Goal: Information Seeking & Learning: Learn about a topic

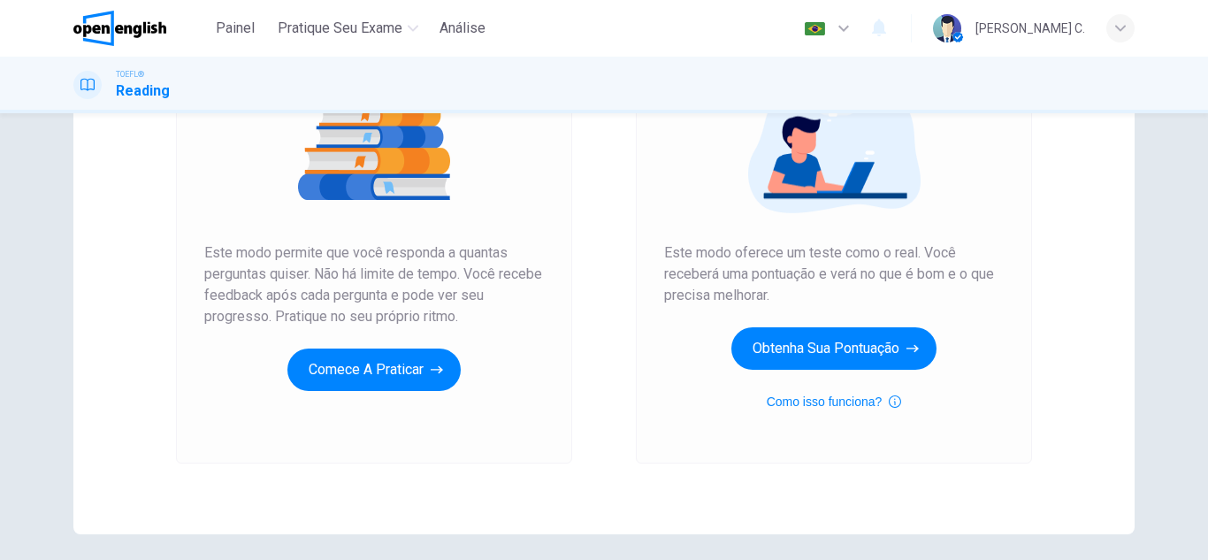
scroll to position [248, 0]
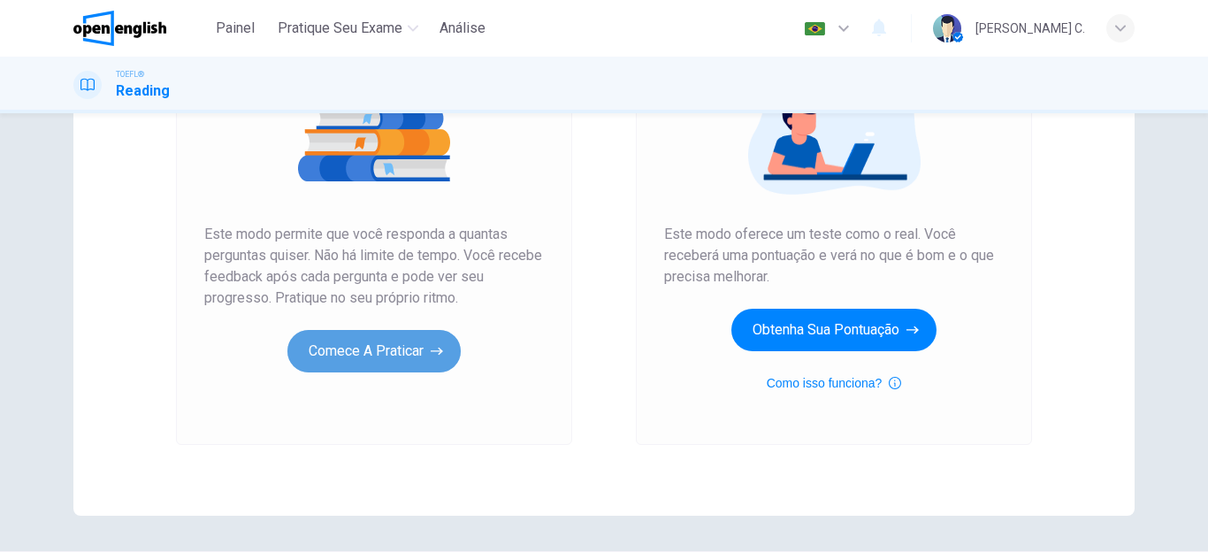
click at [400, 355] on button "Comece a praticar" at bounding box center [373, 351] width 173 height 42
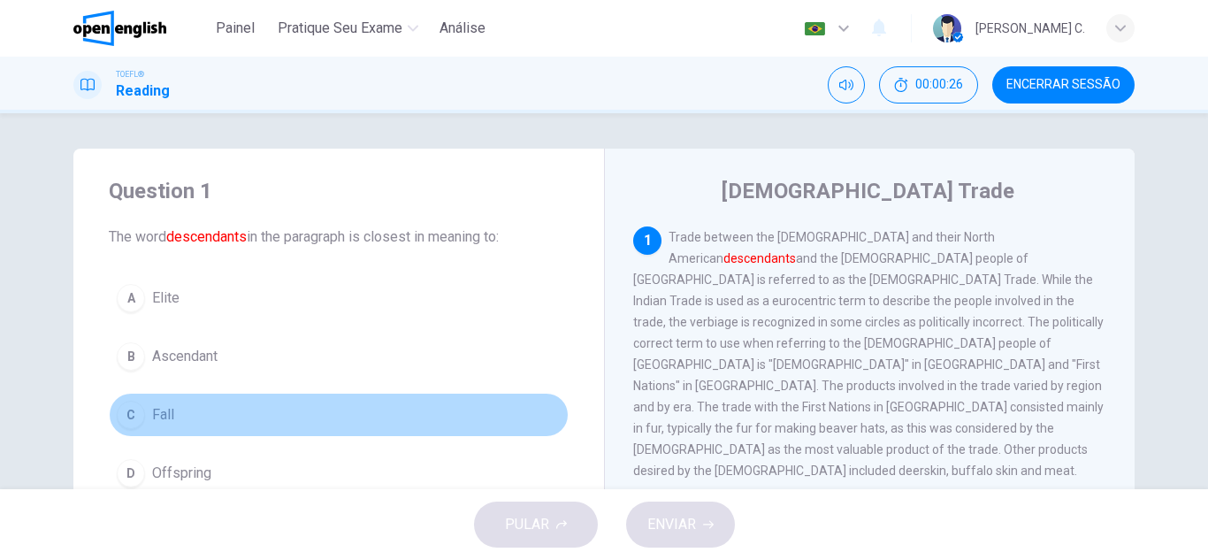
click at [398, 399] on button "C Fall" at bounding box center [339, 415] width 460 height 44
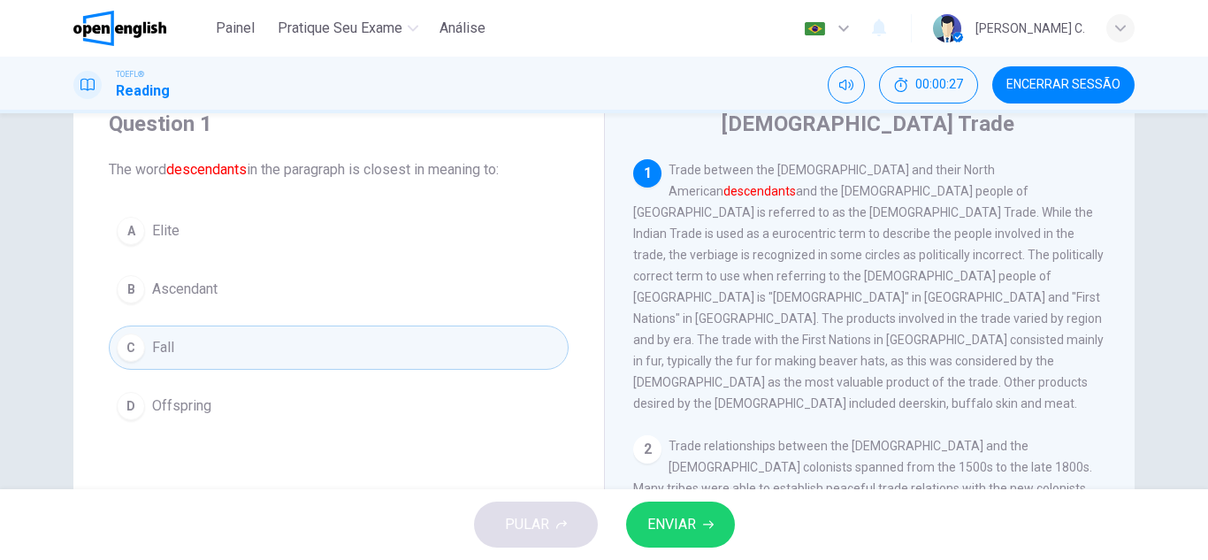
scroll to position [71, 0]
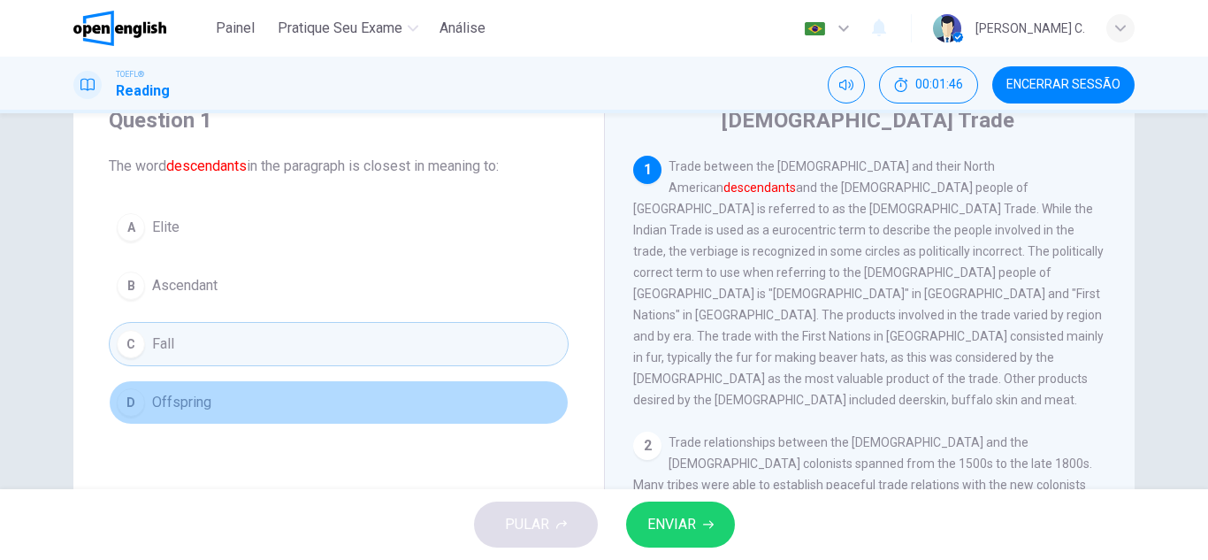
click at [171, 401] on span "Offspring" at bounding box center [181, 402] width 59 height 21
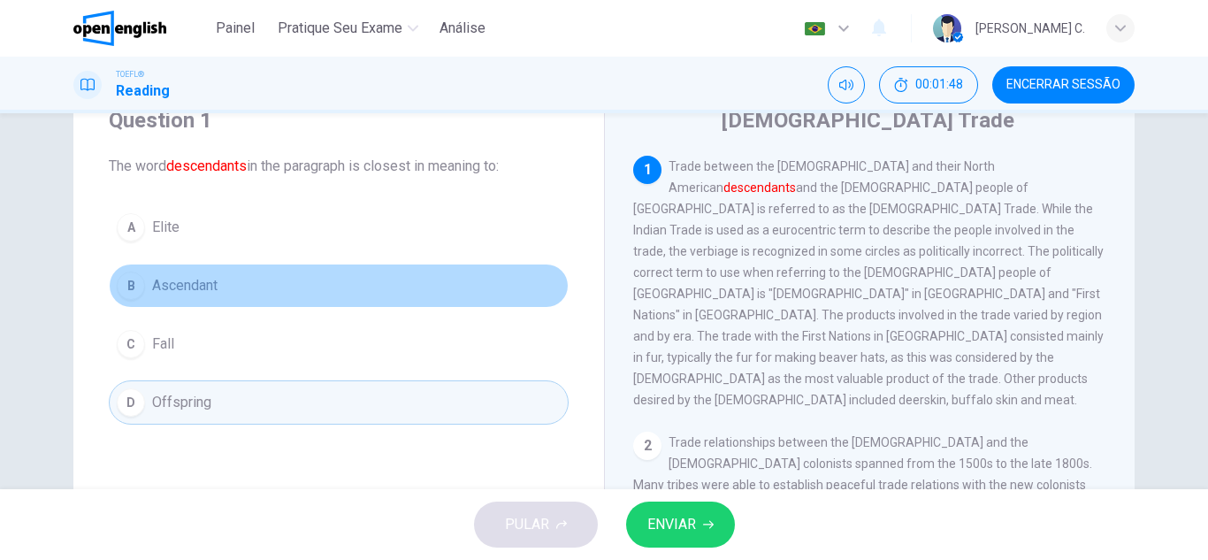
click at [232, 300] on button "B Ascendant" at bounding box center [339, 286] width 460 height 44
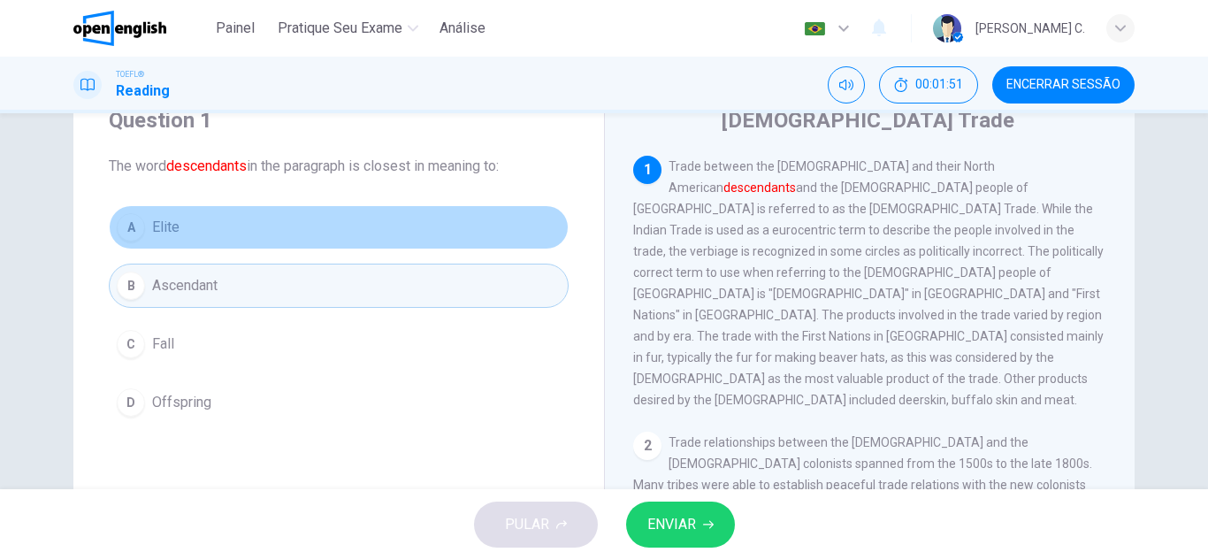
click at [258, 233] on button "A Elite" at bounding box center [339, 227] width 460 height 44
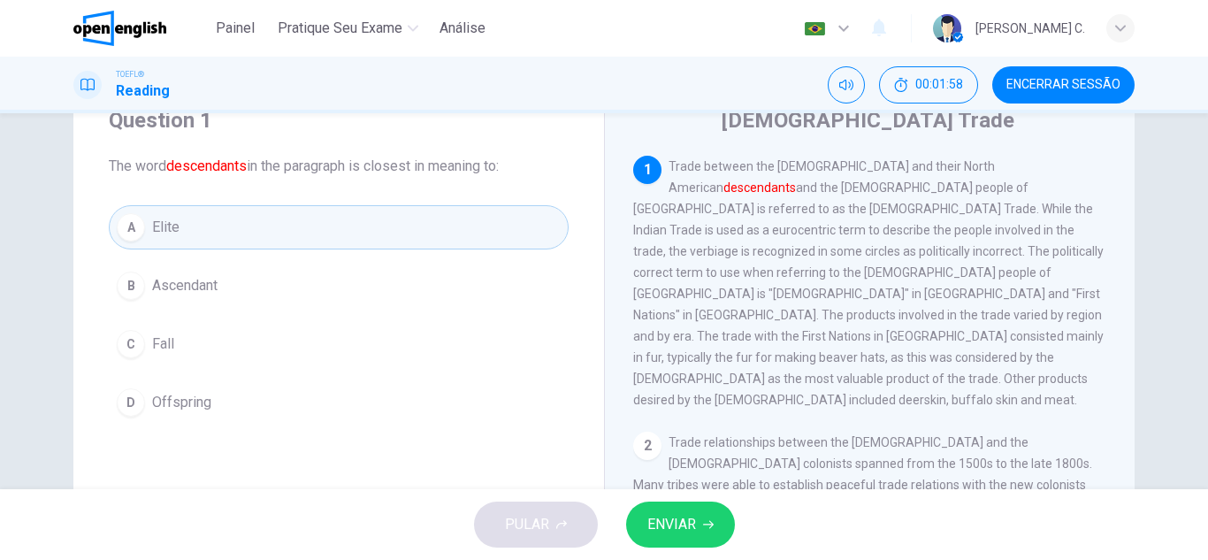
click at [258, 233] on button "A Elite" at bounding box center [339, 227] width 460 height 44
click at [643, 516] on button "ENVIAR" at bounding box center [680, 524] width 109 height 46
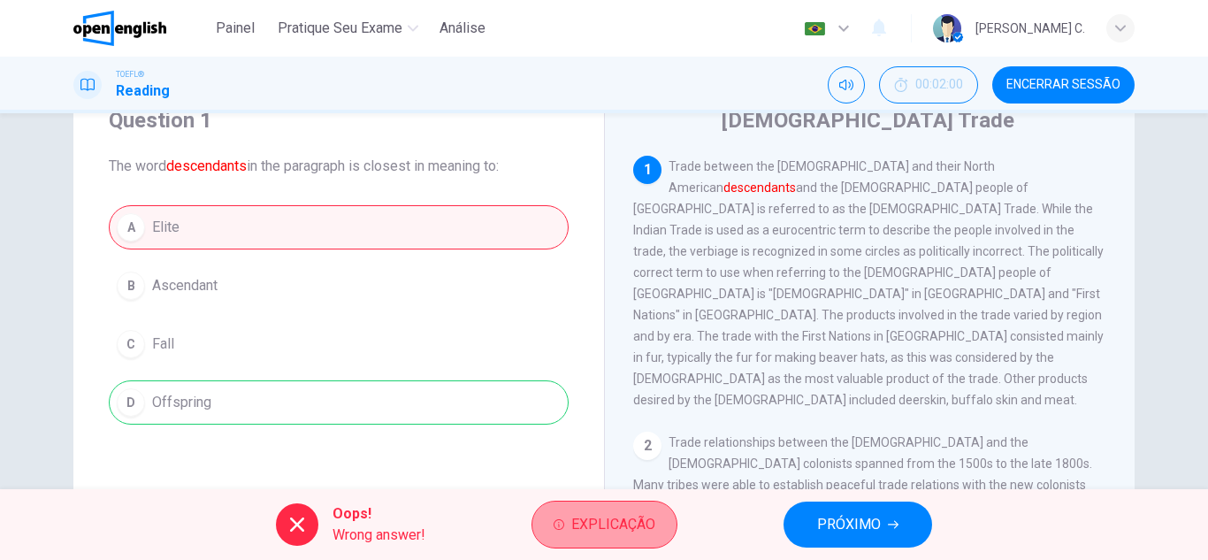
click at [585, 528] on span "Explicação" at bounding box center [613, 524] width 84 height 25
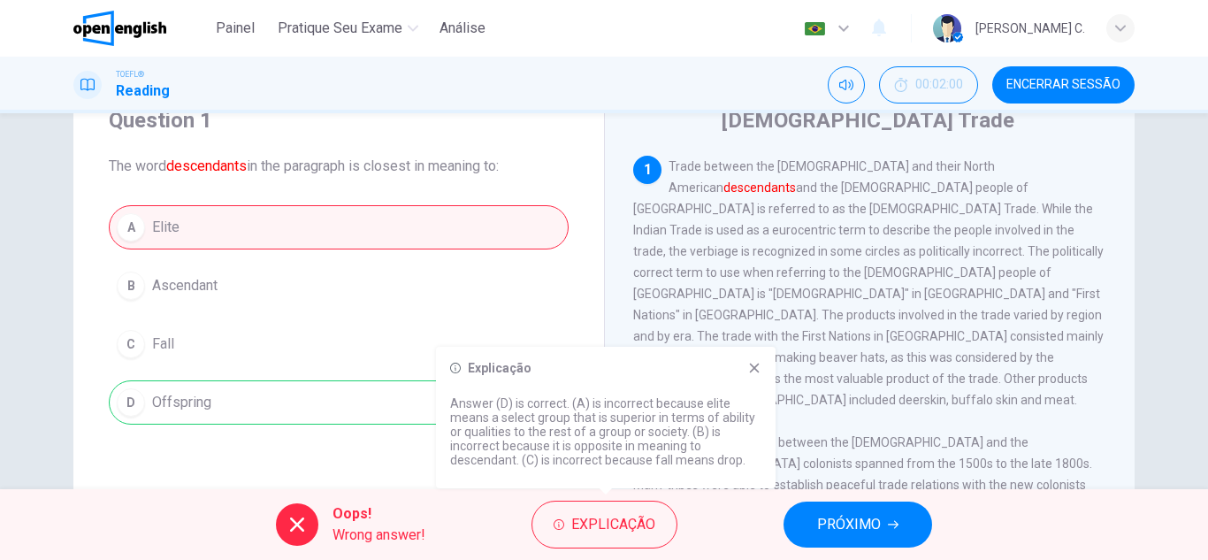
click at [598, 325] on div "Question 1 The word descendants in the paragraph is closest in meaning to: A El…" at bounding box center [338, 265] width 531 height 375
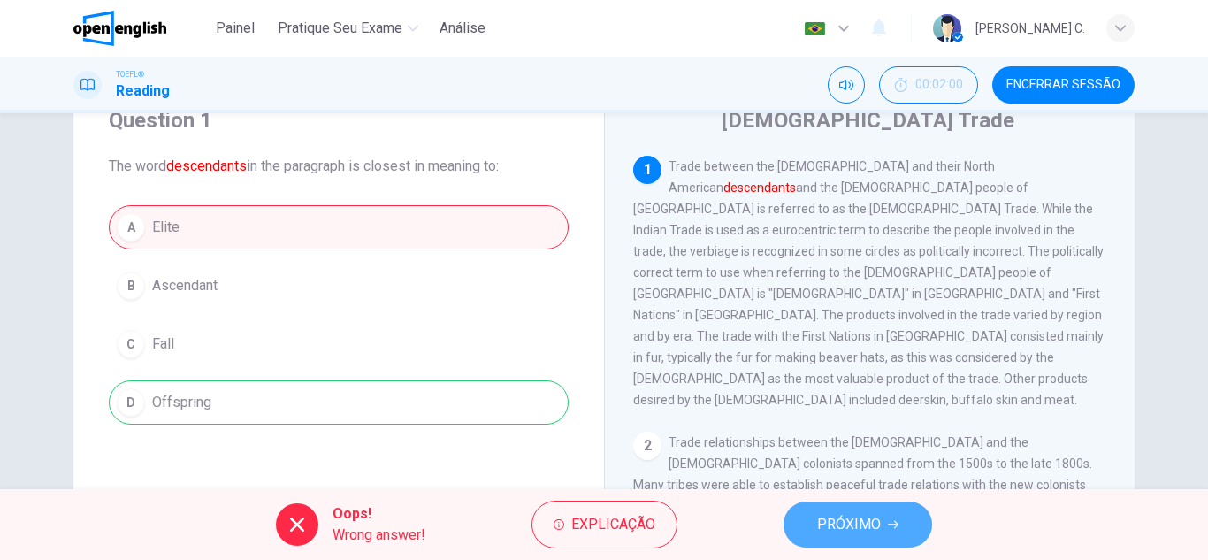
click at [855, 529] on span "PRÓXIMO" at bounding box center [849, 524] width 64 height 25
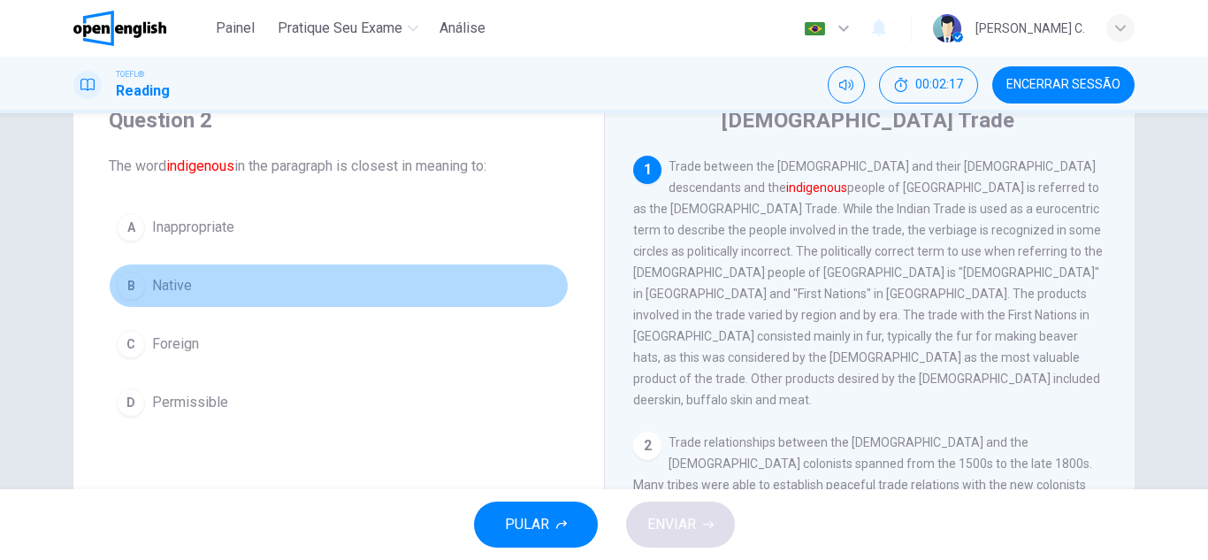
click at [171, 279] on span "Native" at bounding box center [172, 285] width 40 height 21
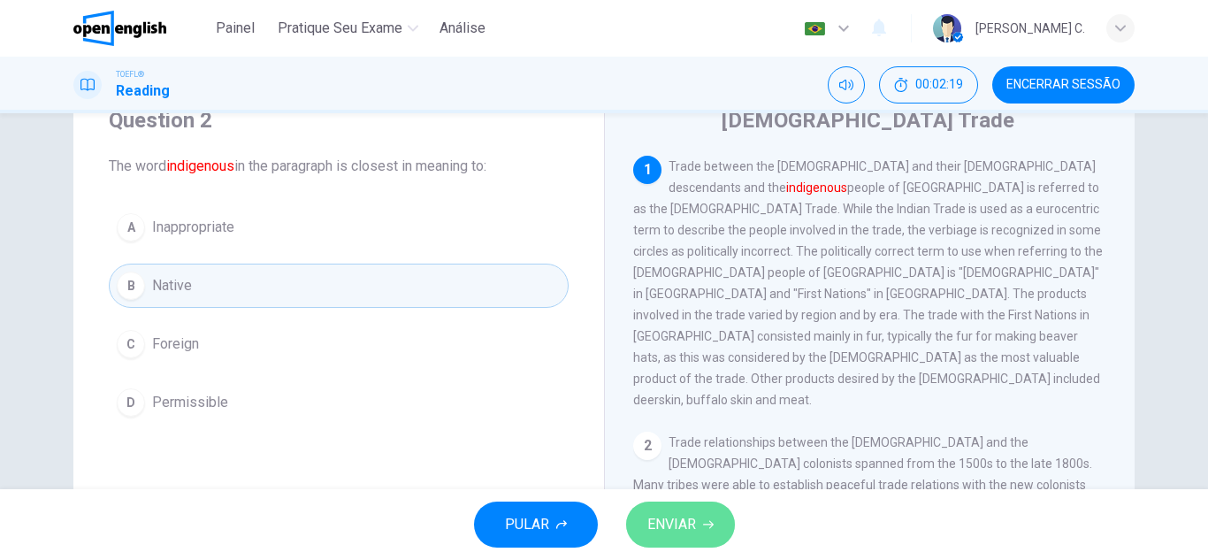
click at [692, 531] on span "ENVIAR" at bounding box center [671, 524] width 49 height 25
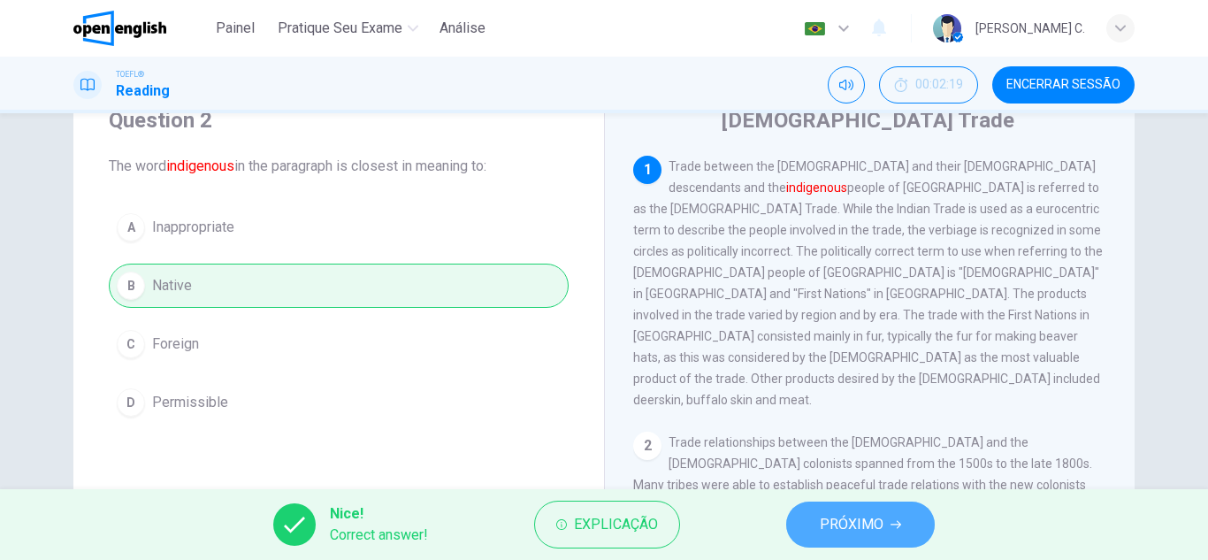
click at [888, 515] on button "PRÓXIMO" at bounding box center [860, 524] width 149 height 46
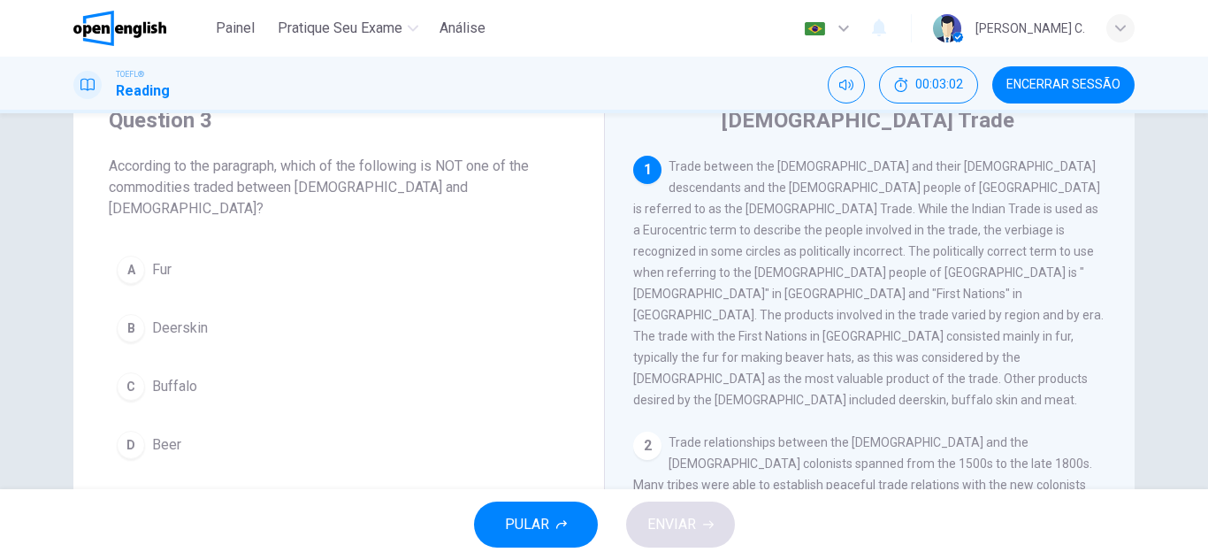
click at [131, 431] on div "D" at bounding box center [131, 445] width 28 height 28
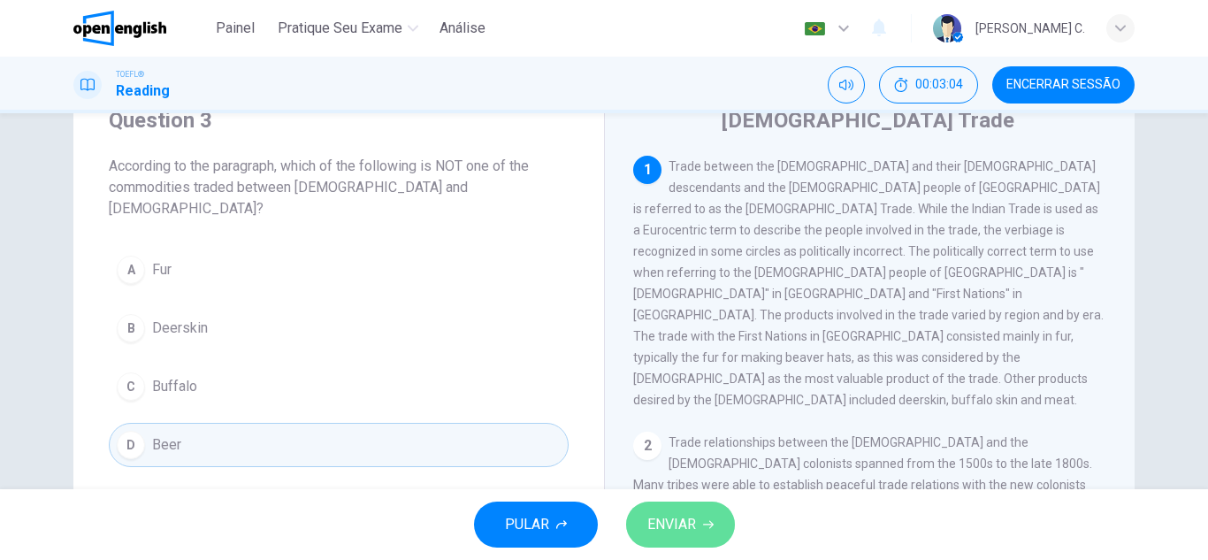
click at [695, 518] on span "ENVIAR" at bounding box center [671, 524] width 49 height 25
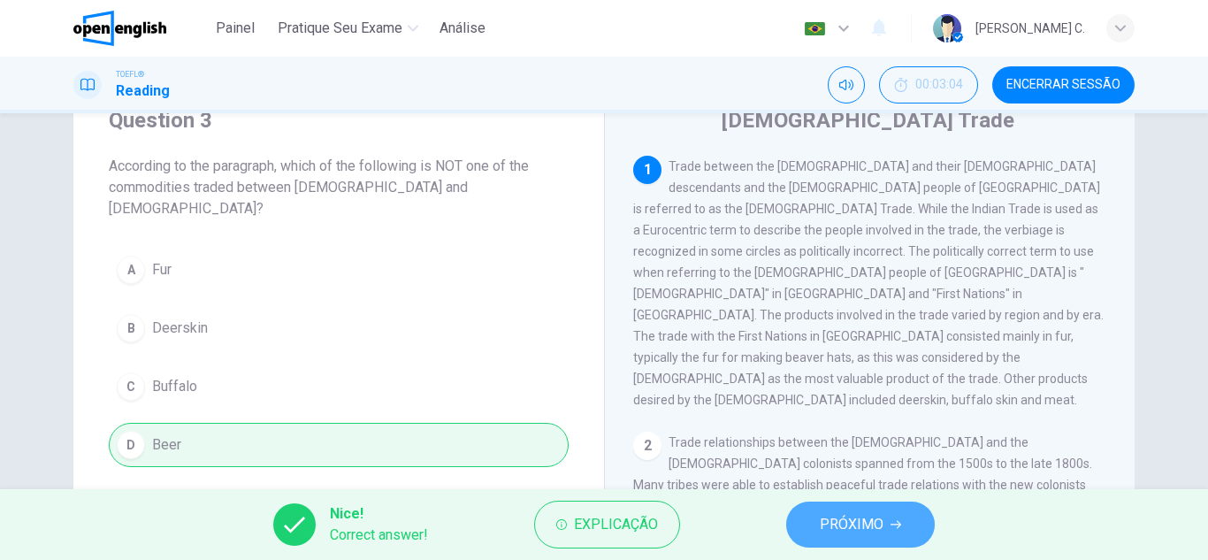
click at [831, 518] on span "PRÓXIMO" at bounding box center [852, 524] width 64 height 25
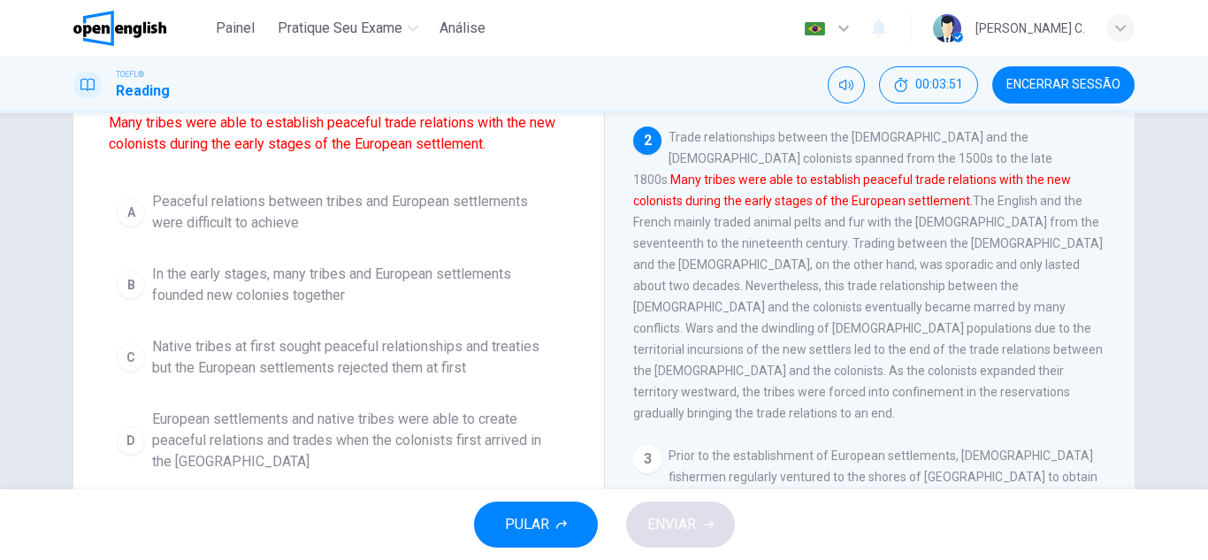
scroll to position [212, 0]
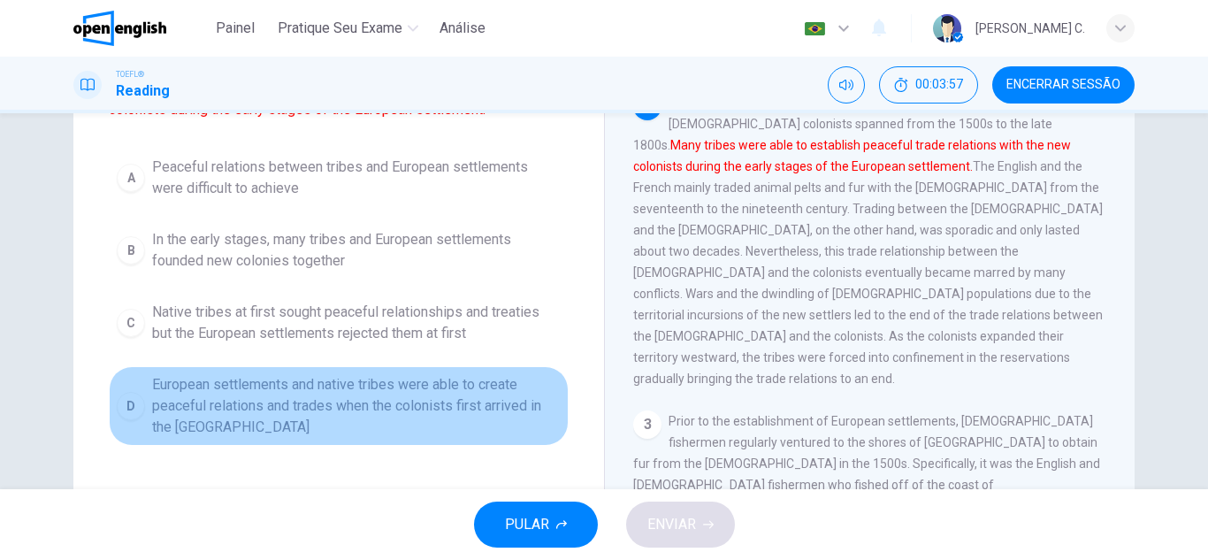
click at [134, 406] on div "D" at bounding box center [131, 406] width 28 height 28
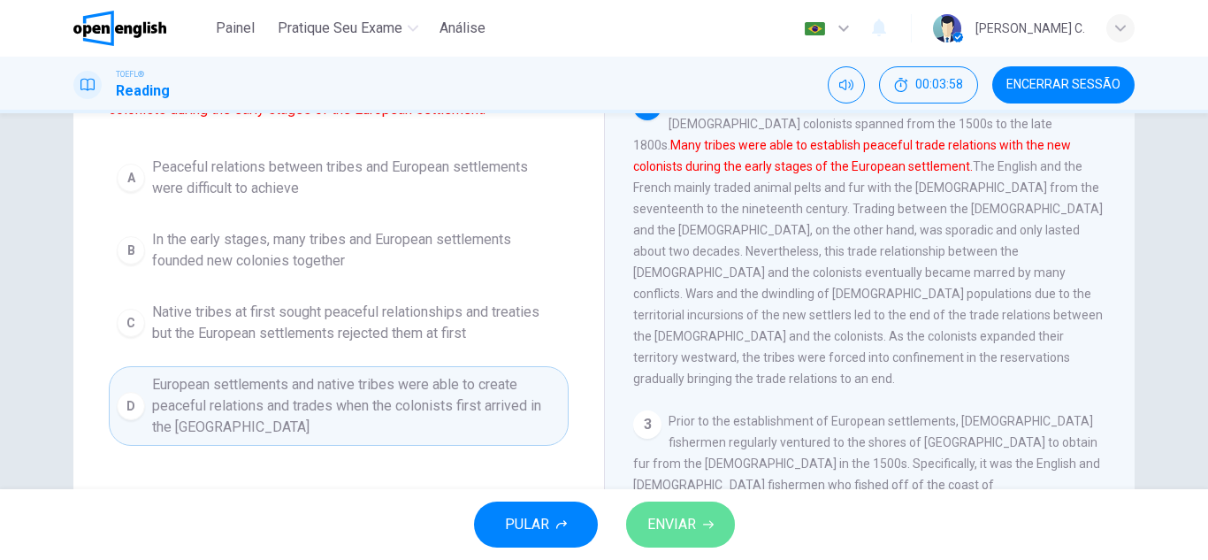
click at [683, 526] on span "ENVIAR" at bounding box center [671, 524] width 49 height 25
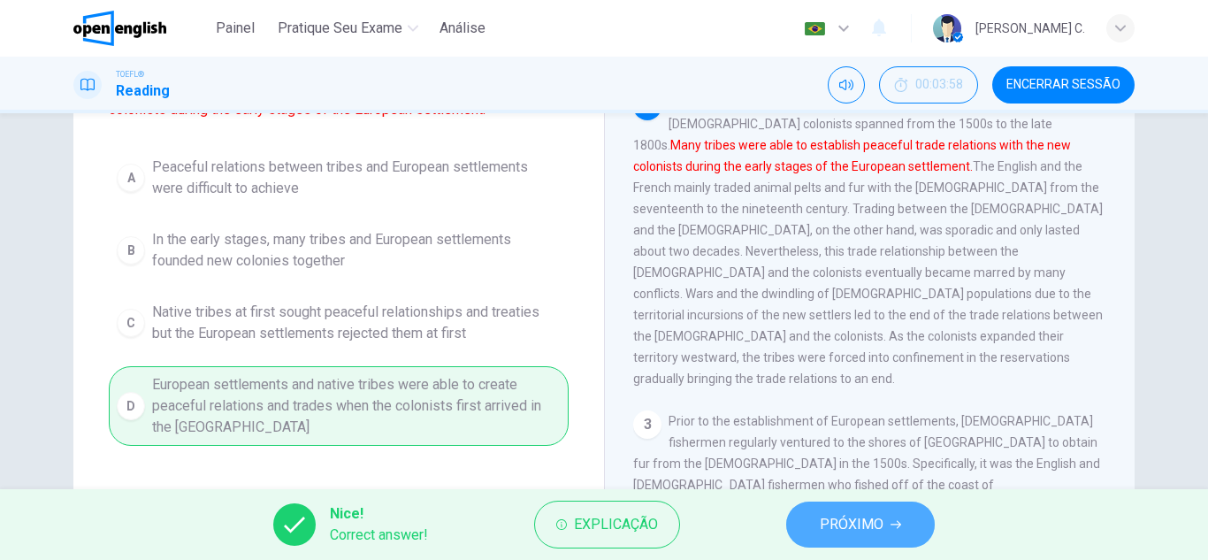
click at [826, 531] on span "PRÓXIMO" at bounding box center [852, 524] width 64 height 25
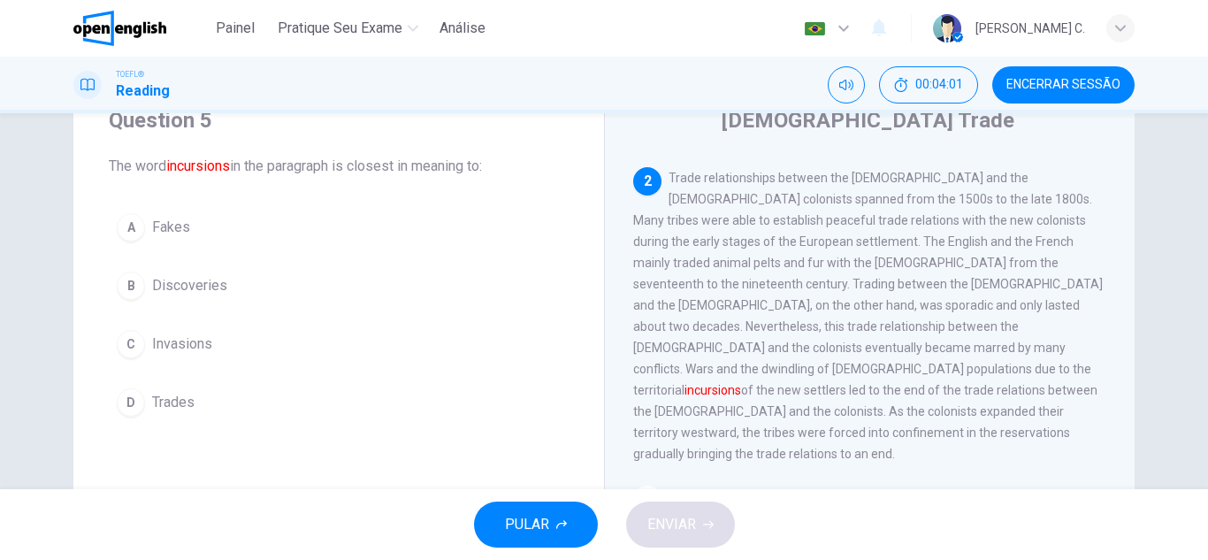
scroll to position [35, 0]
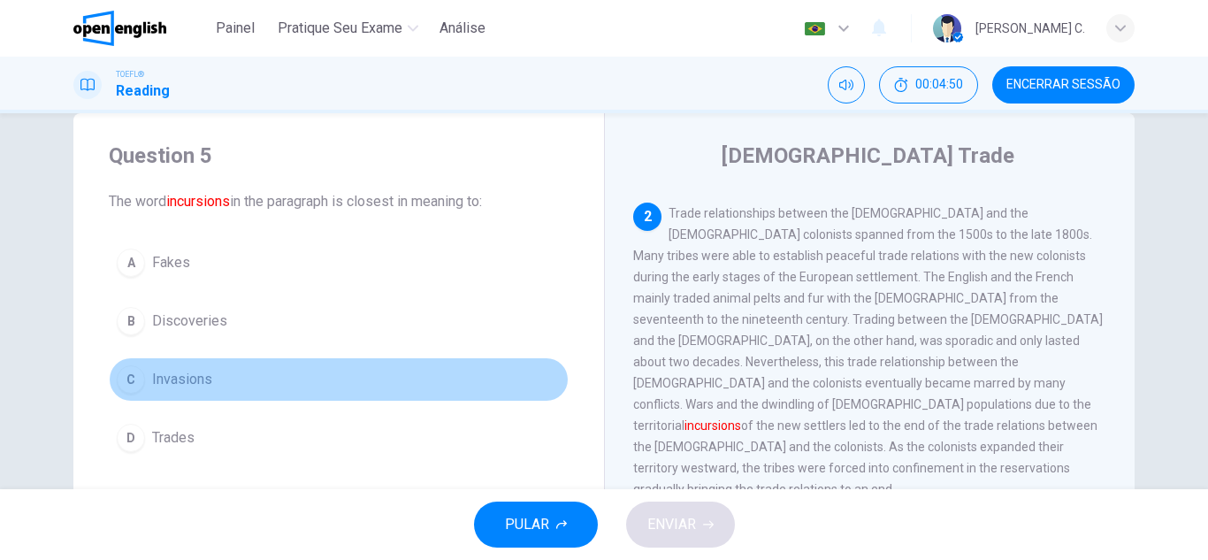
click at [186, 381] on span "Invasions" at bounding box center [182, 379] width 60 height 21
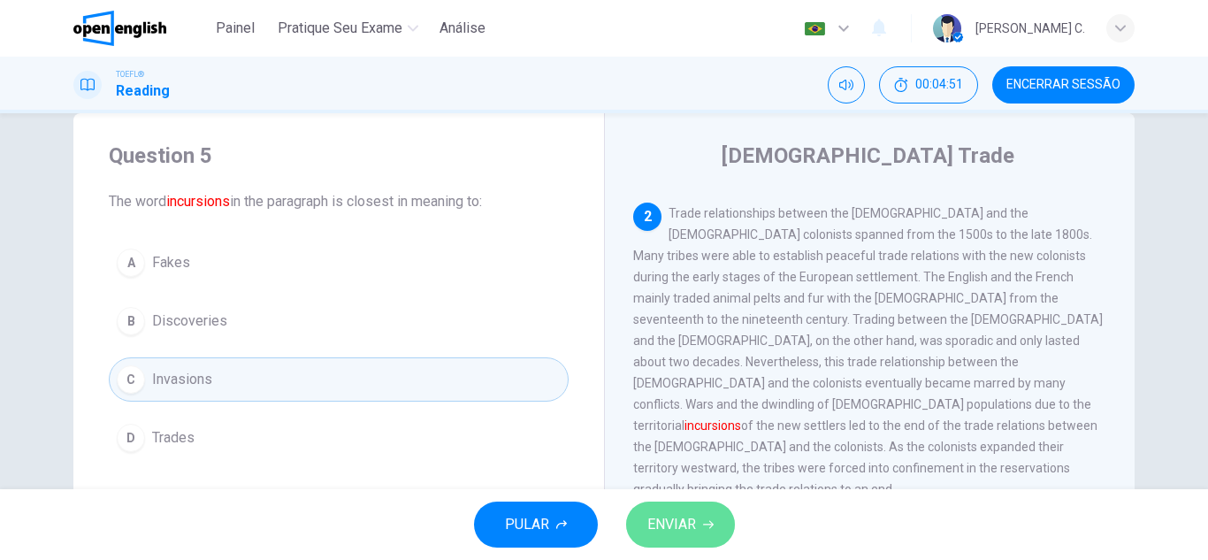
click at [701, 512] on button "ENVIAR" at bounding box center [680, 524] width 109 height 46
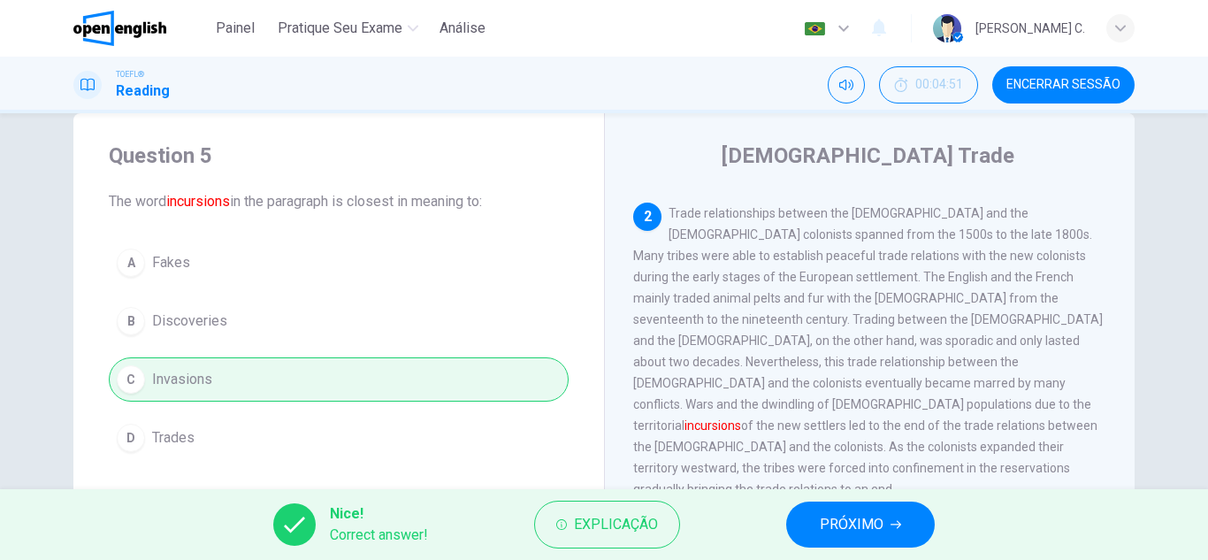
click at [895, 524] on icon "button" at bounding box center [895, 524] width 11 height 11
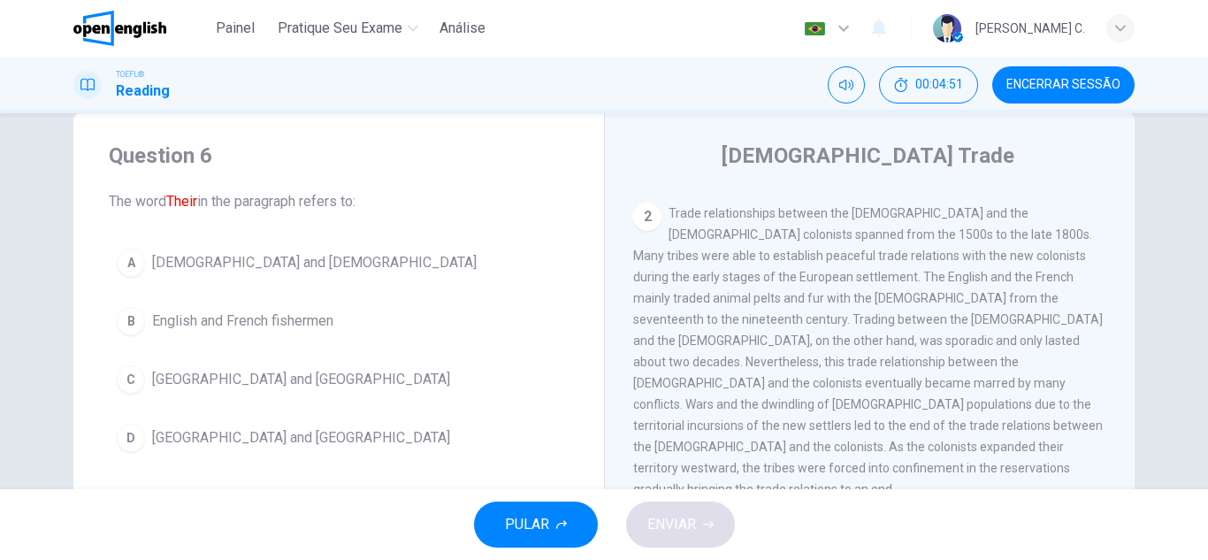
scroll to position [418, 0]
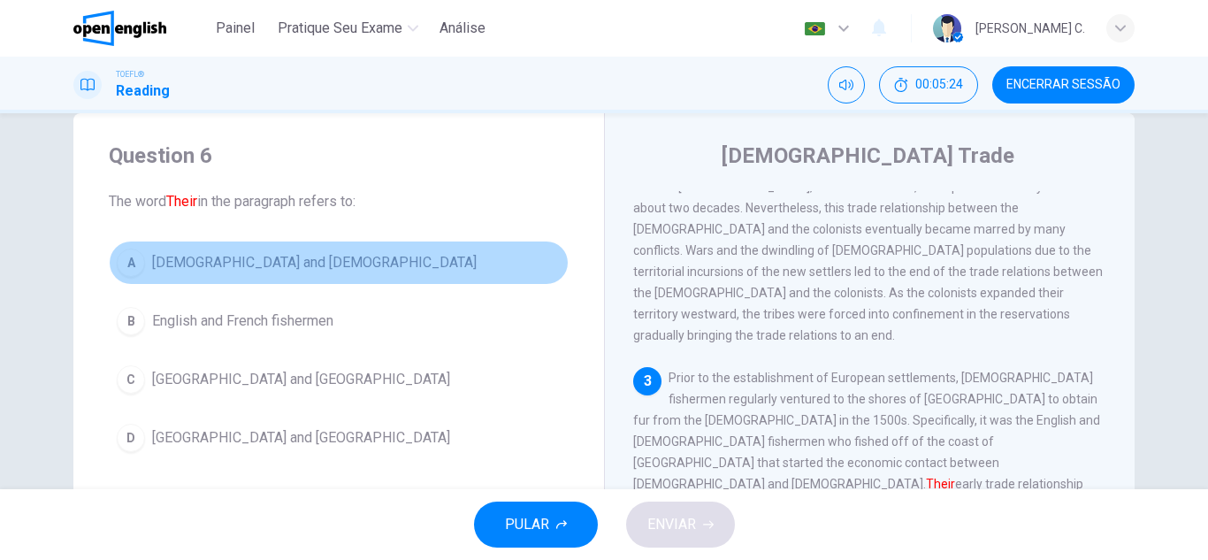
click at [190, 261] on span "Native Americans and Europeans" at bounding box center [314, 262] width 325 height 21
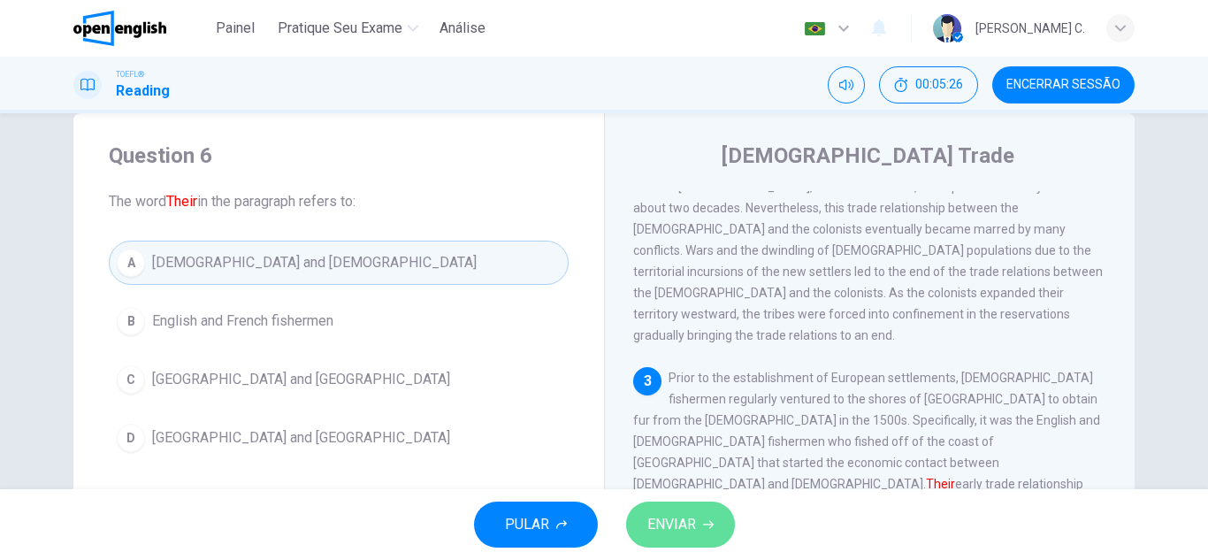
click at [690, 517] on span "ENVIAR" at bounding box center [671, 524] width 49 height 25
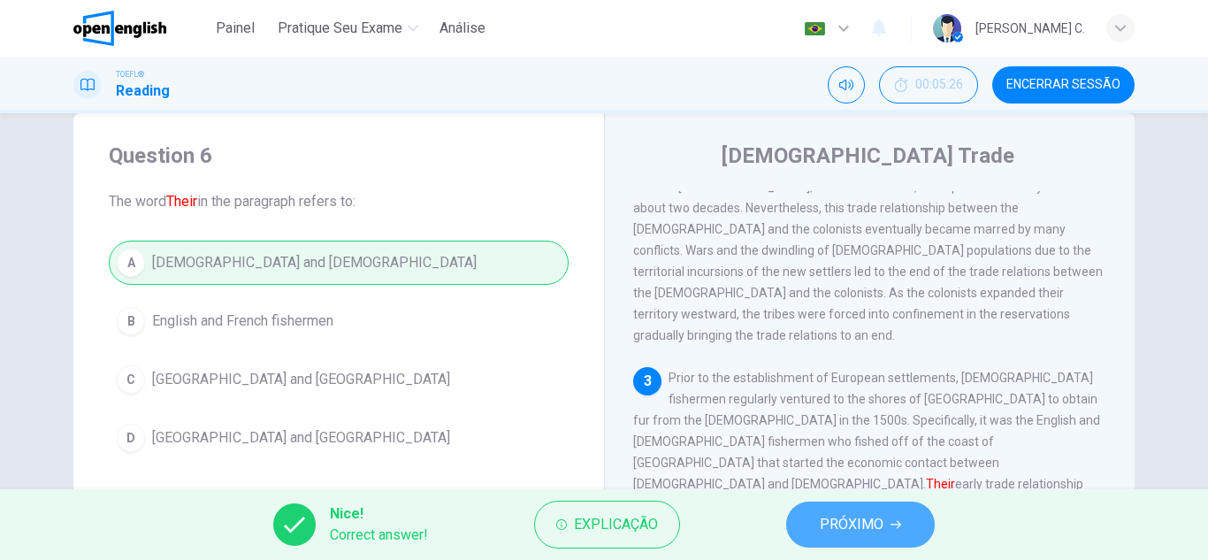
click at [856, 532] on span "PRÓXIMO" at bounding box center [852, 524] width 64 height 25
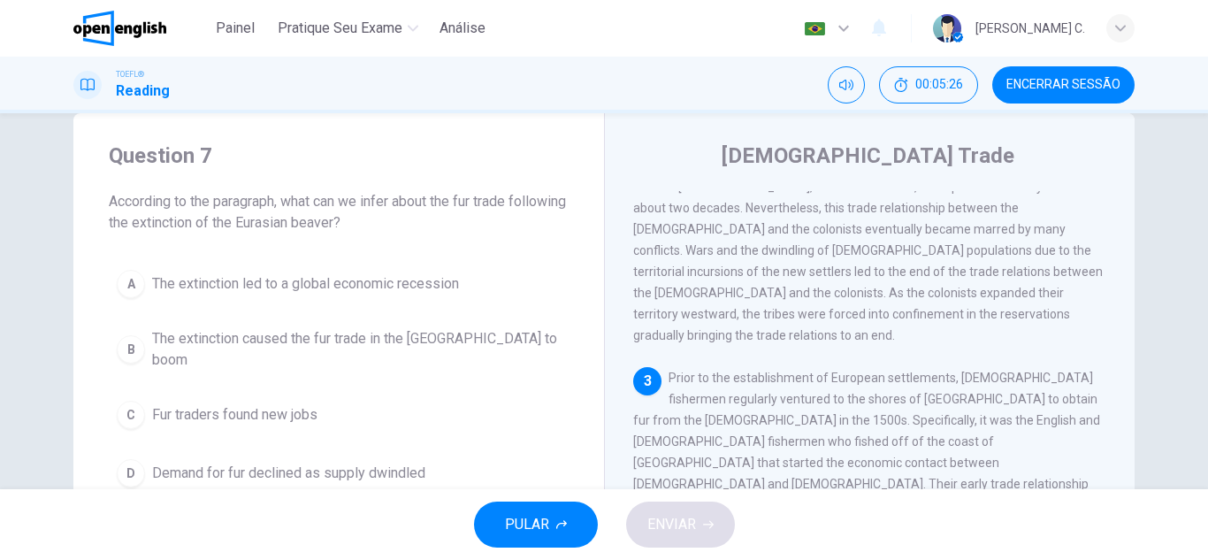
scroll to position [551, 0]
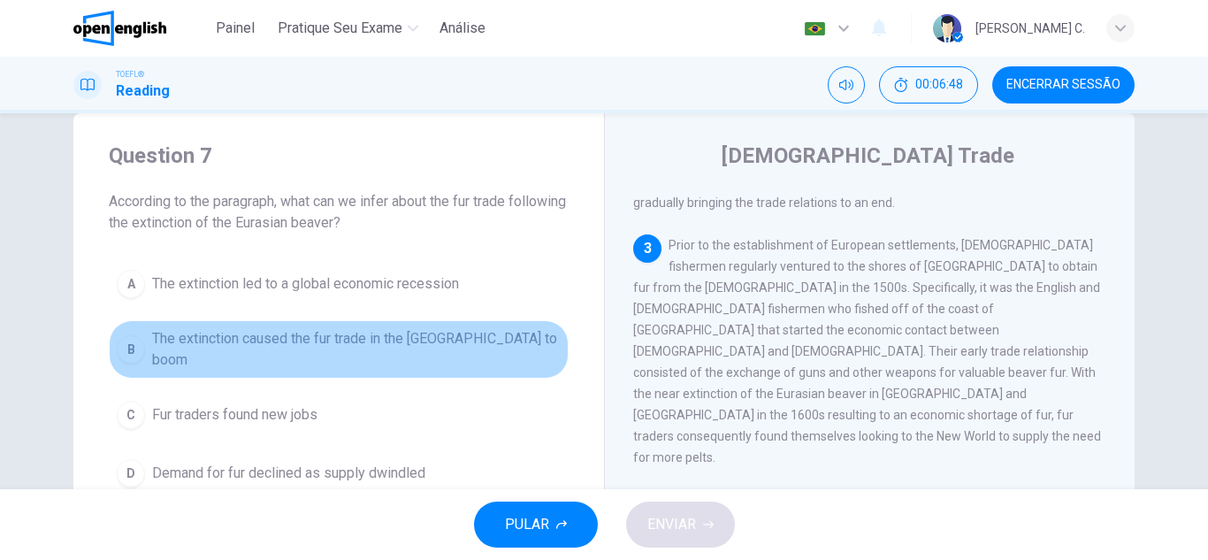
click at [362, 347] on span "The extinction caused the fur trade in the New World to boom" at bounding box center [356, 349] width 409 height 42
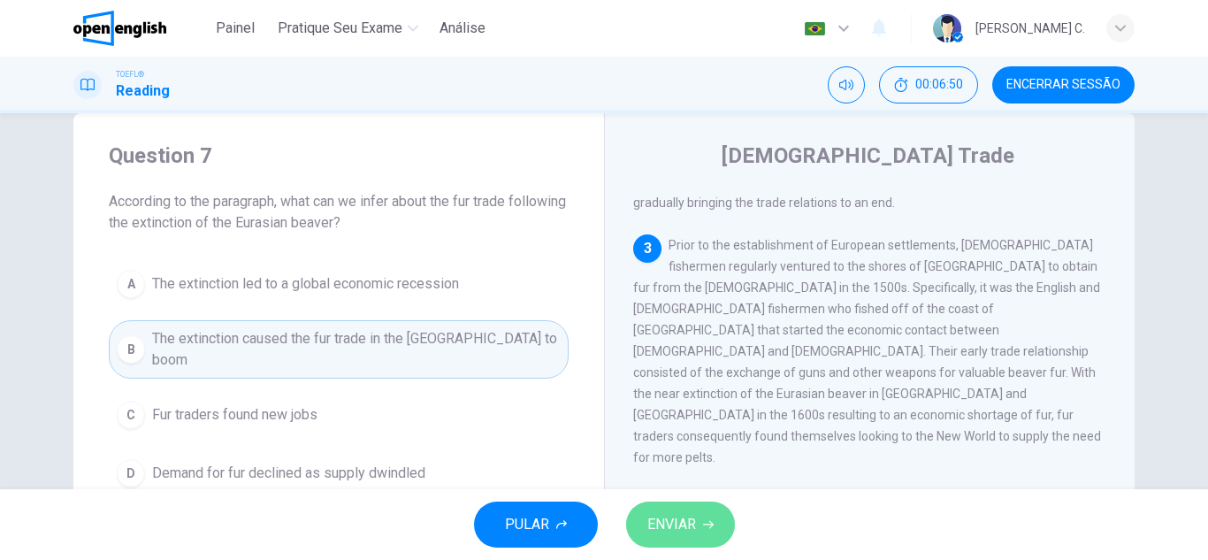
click at [692, 524] on span "ENVIAR" at bounding box center [671, 524] width 49 height 25
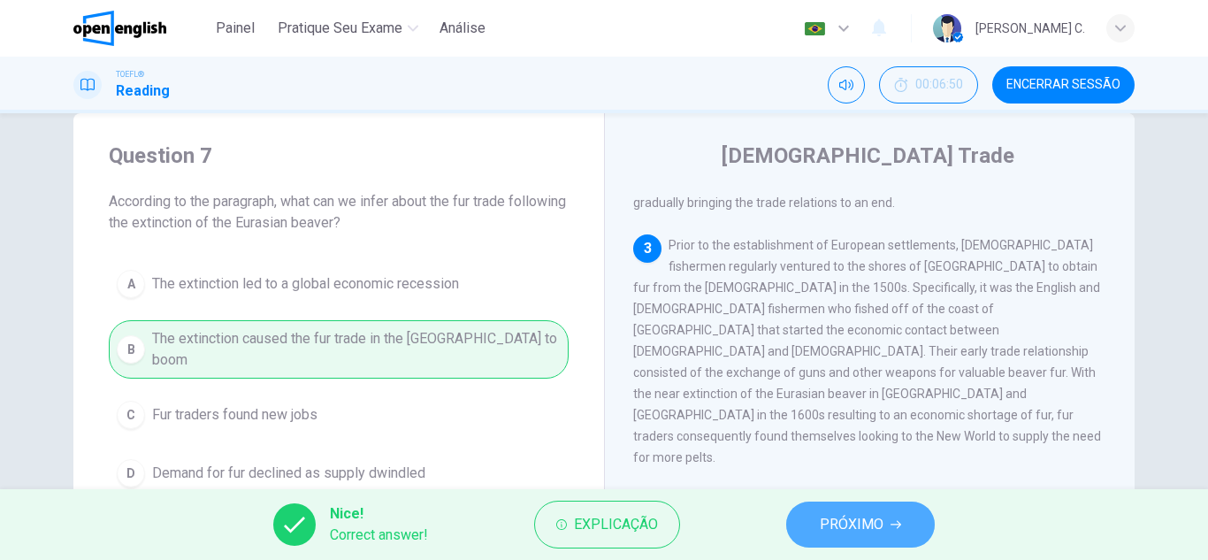
click at [894, 536] on button "PRÓXIMO" at bounding box center [860, 524] width 149 height 46
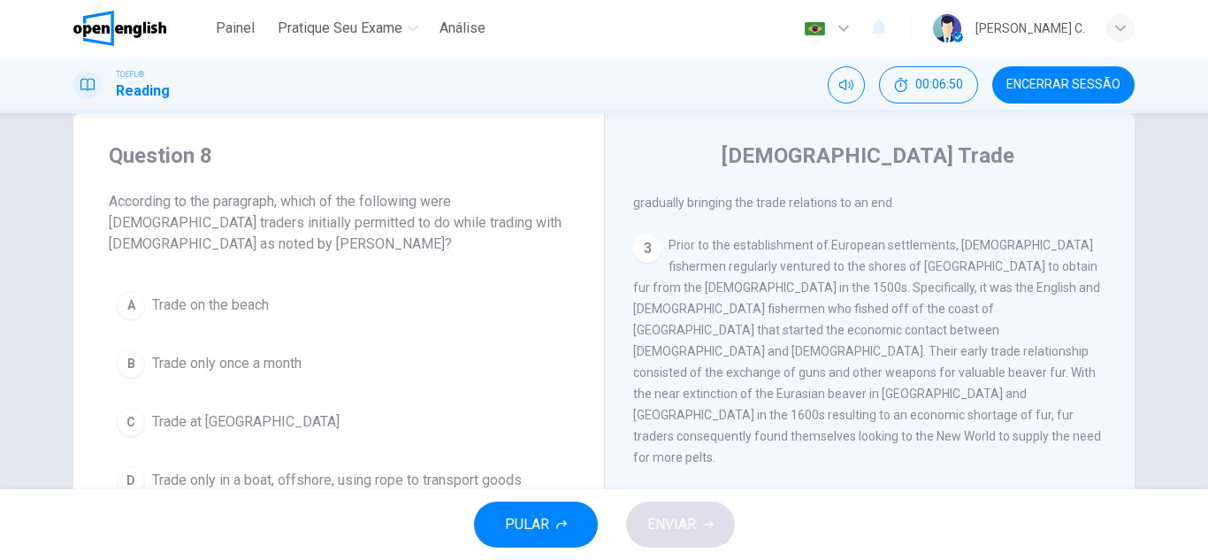
scroll to position [683, 0]
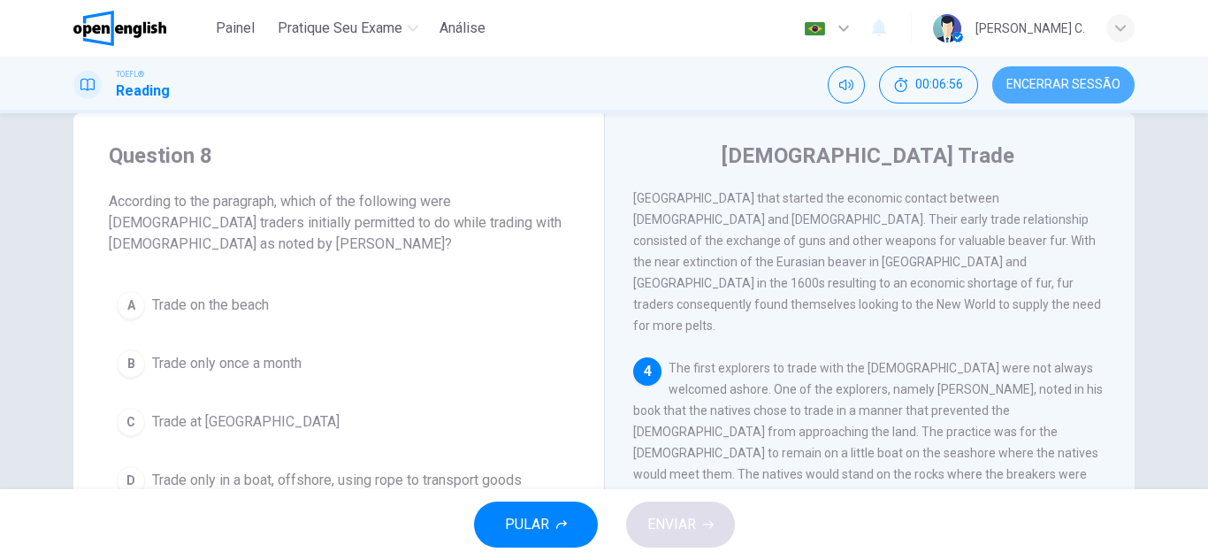
click at [1051, 80] on span "Encerrar Sessão" at bounding box center [1063, 85] width 114 height 14
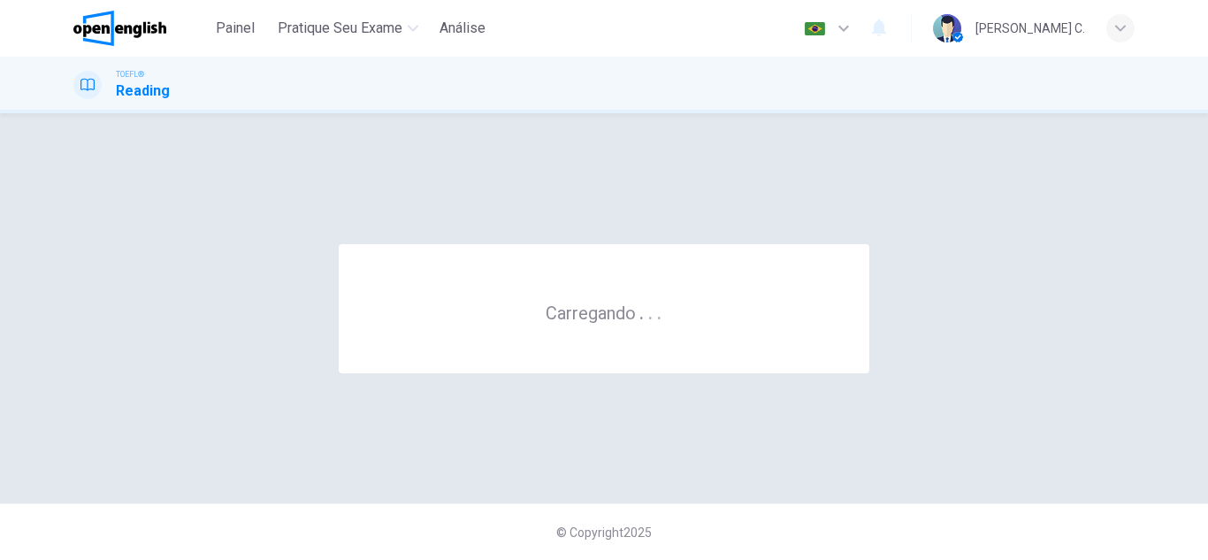
scroll to position [0, 0]
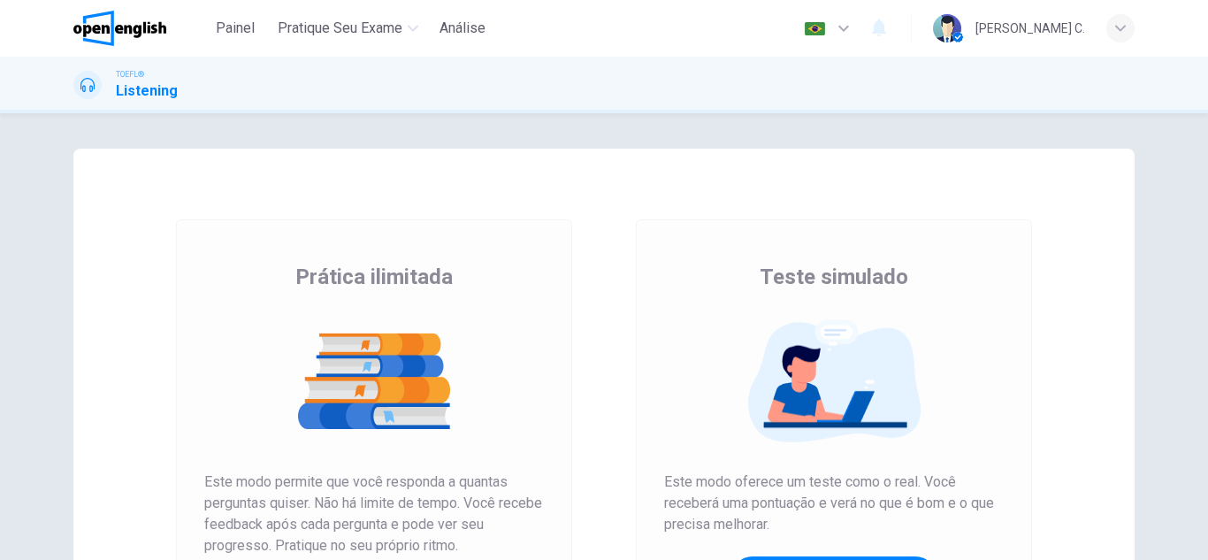
scroll to position [295, 0]
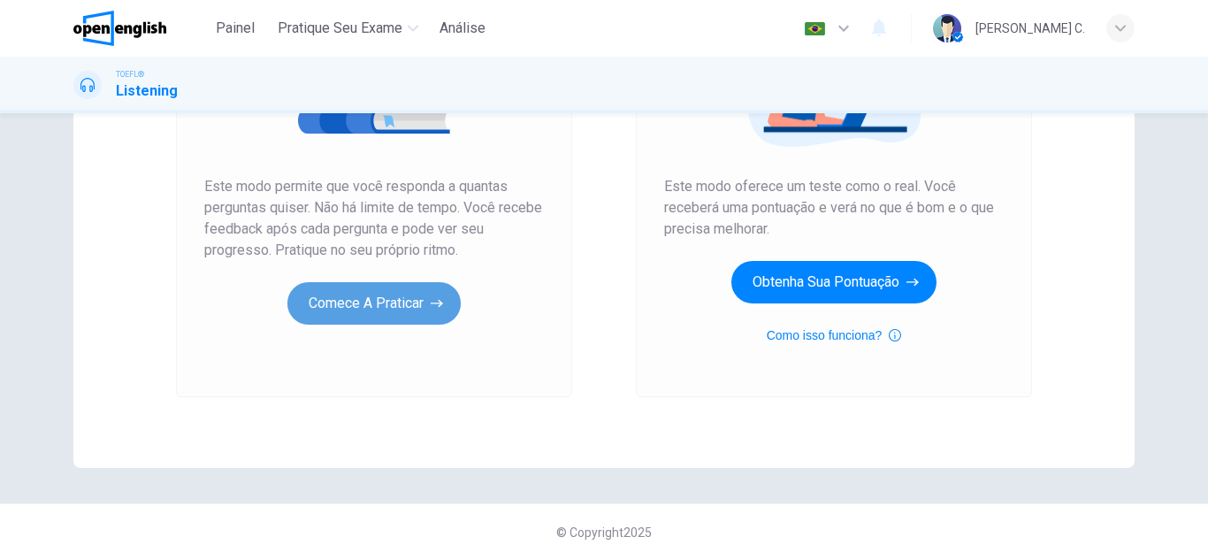
click at [393, 311] on button "Comece a praticar" at bounding box center [373, 303] width 173 height 42
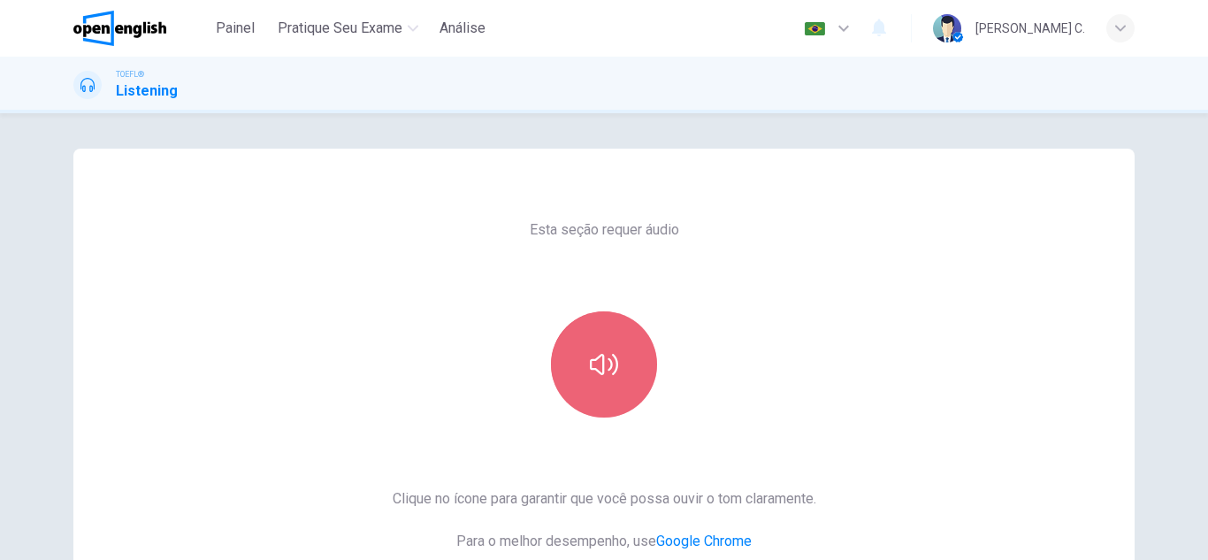
click at [610, 368] on icon "button" at bounding box center [604, 364] width 28 height 28
click at [614, 399] on button "button" at bounding box center [604, 364] width 106 height 106
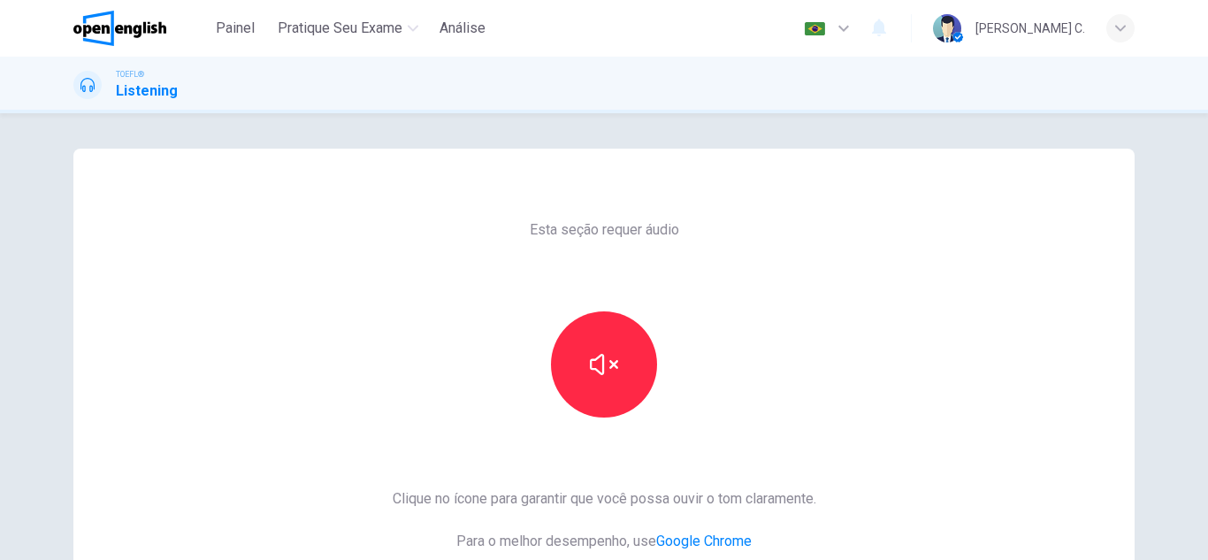
click at [859, 431] on div "Esta seção requer áudio Clique no ícone para garantir que você possa ouvir o [P…" at bounding box center [603, 456] width 1061 height 615
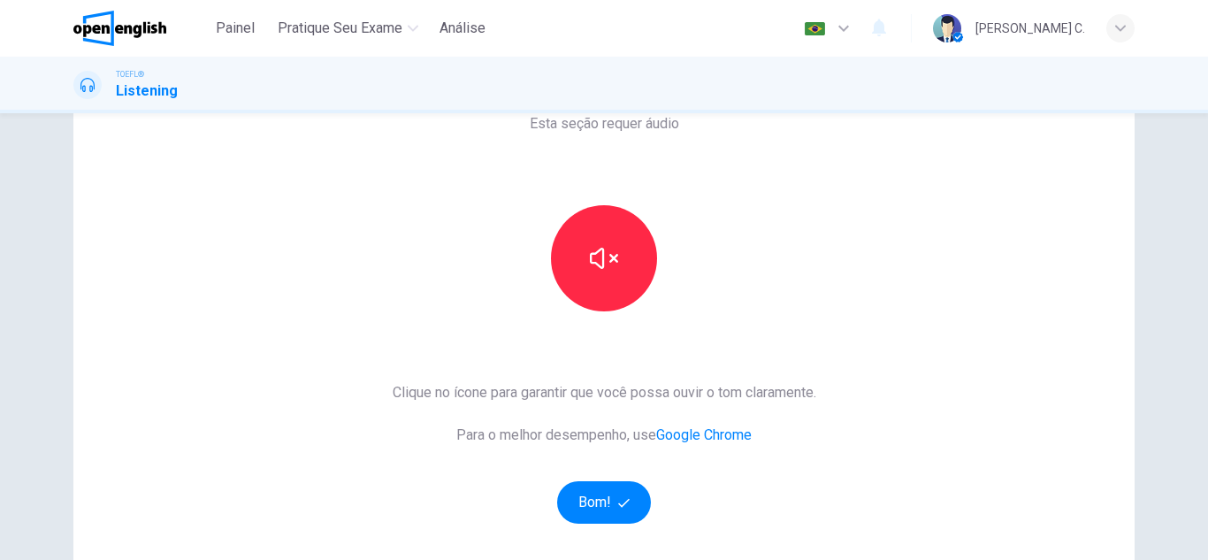
scroll to position [141, 0]
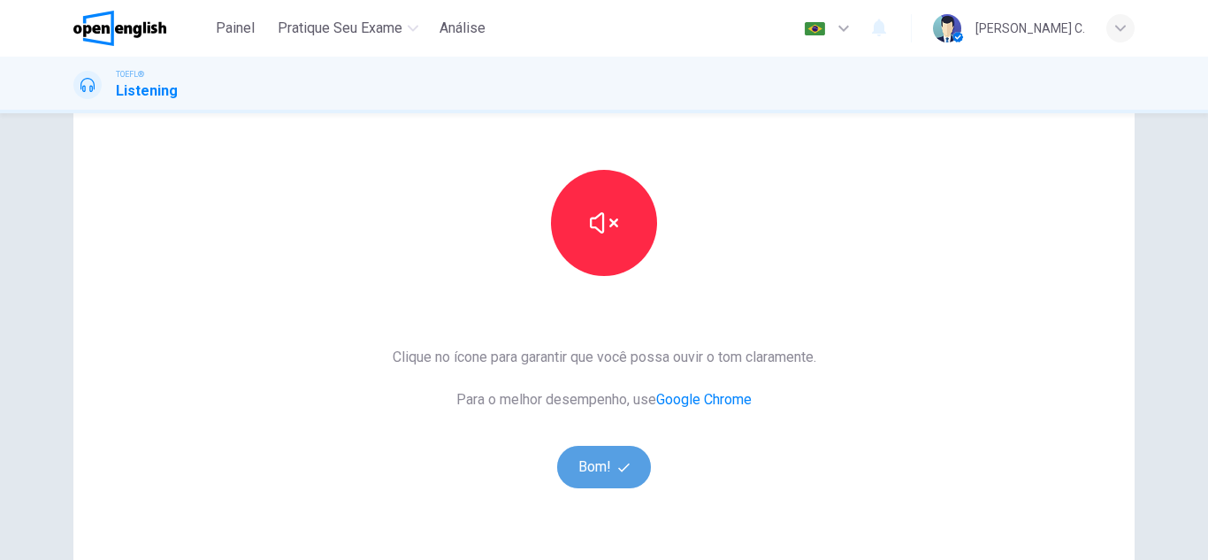
click at [607, 459] on button "Bom!" at bounding box center [604, 467] width 95 height 42
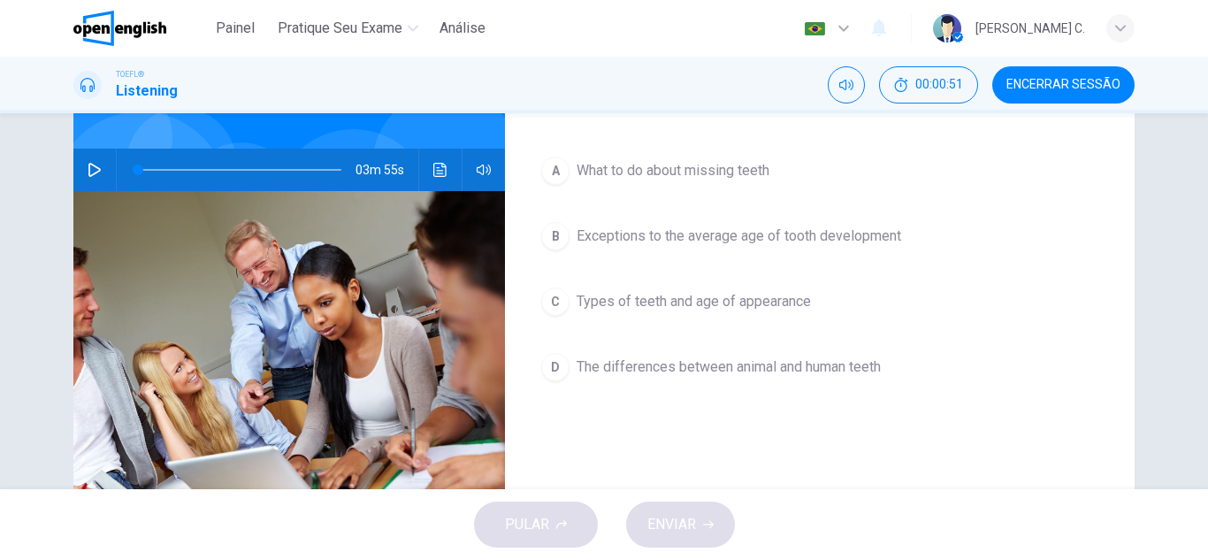
click at [95, 168] on icon "button" at bounding box center [94, 170] width 12 height 14
click at [95, 168] on icon "button" at bounding box center [94, 169] width 10 height 11
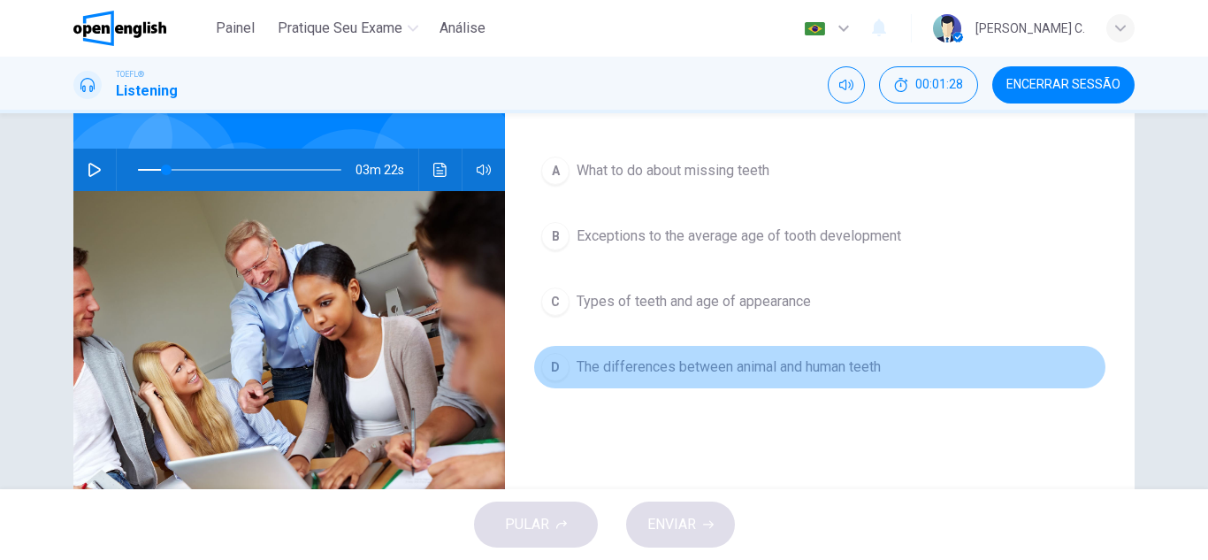
click at [541, 363] on div "D" at bounding box center [555, 367] width 28 height 28
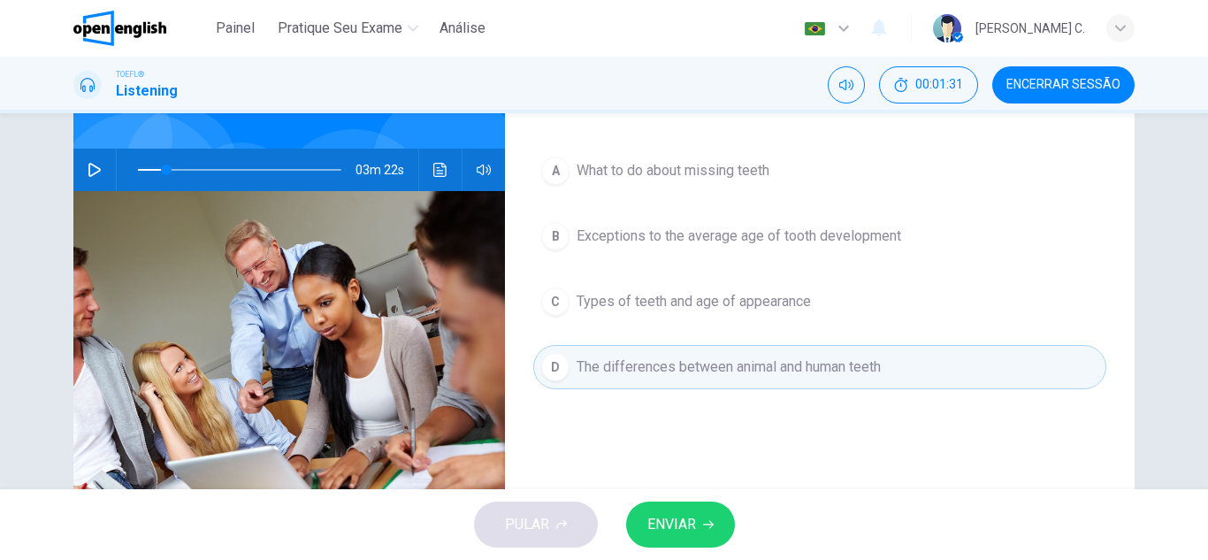
click at [679, 518] on span "ENVIAR" at bounding box center [671, 524] width 49 height 25
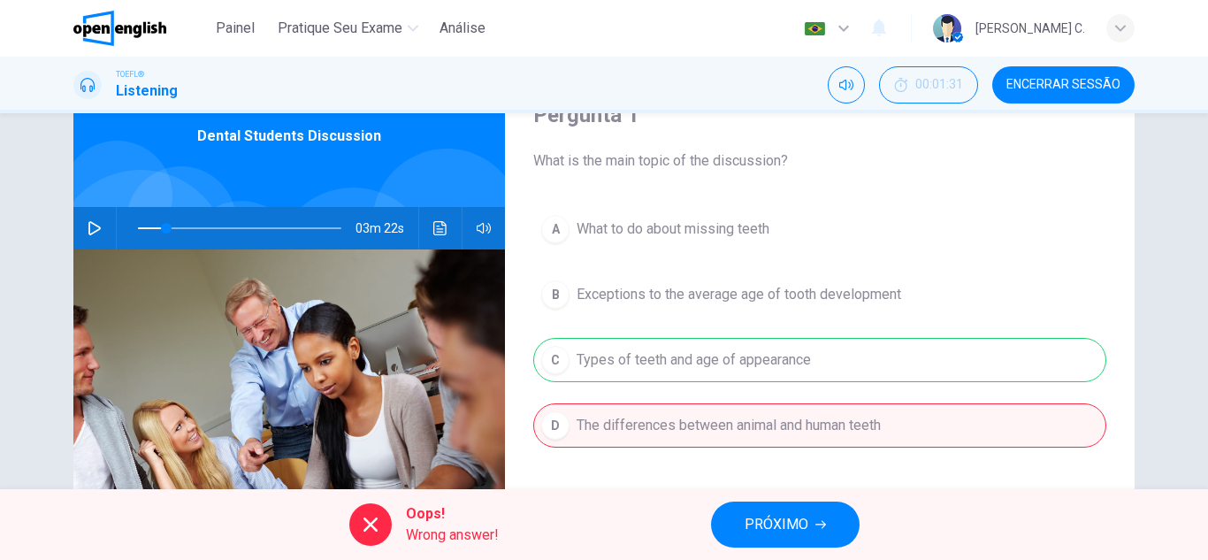
scroll to position [71, 0]
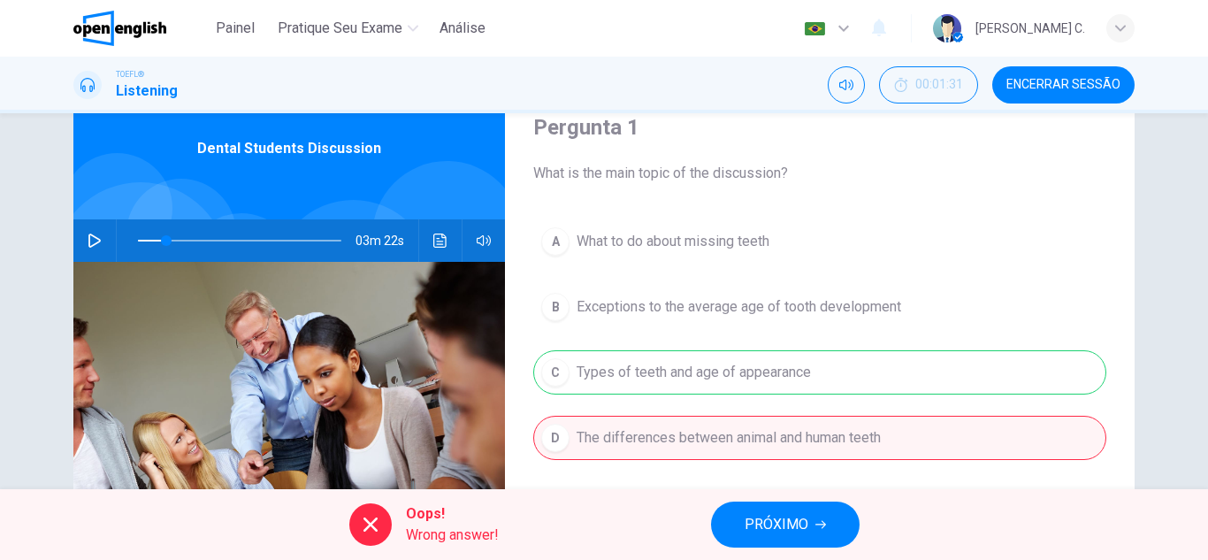
click at [748, 386] on div "A What to do about missing teeth B Exceptions to the average age of tooth devel…" at bounding box center [819, 357] width 573 height 276
click at [782, 532] on span "PRÓXIMO" at bounding box center [777, 524] width 64 height 25
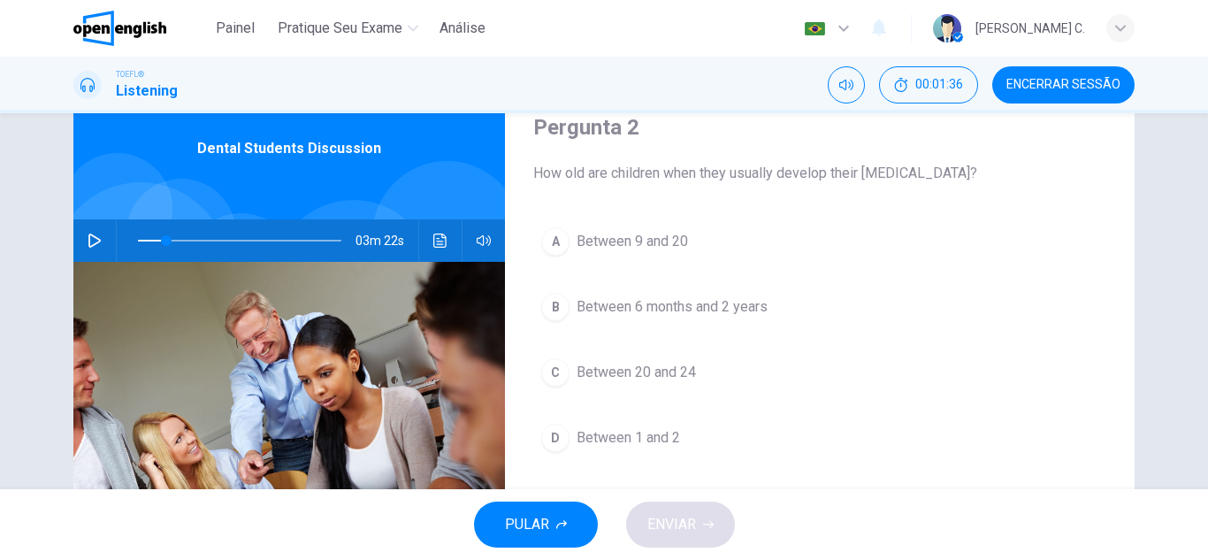
click at [562, 305] on div "B" at bounding box center [555, 307] width 28 height 28
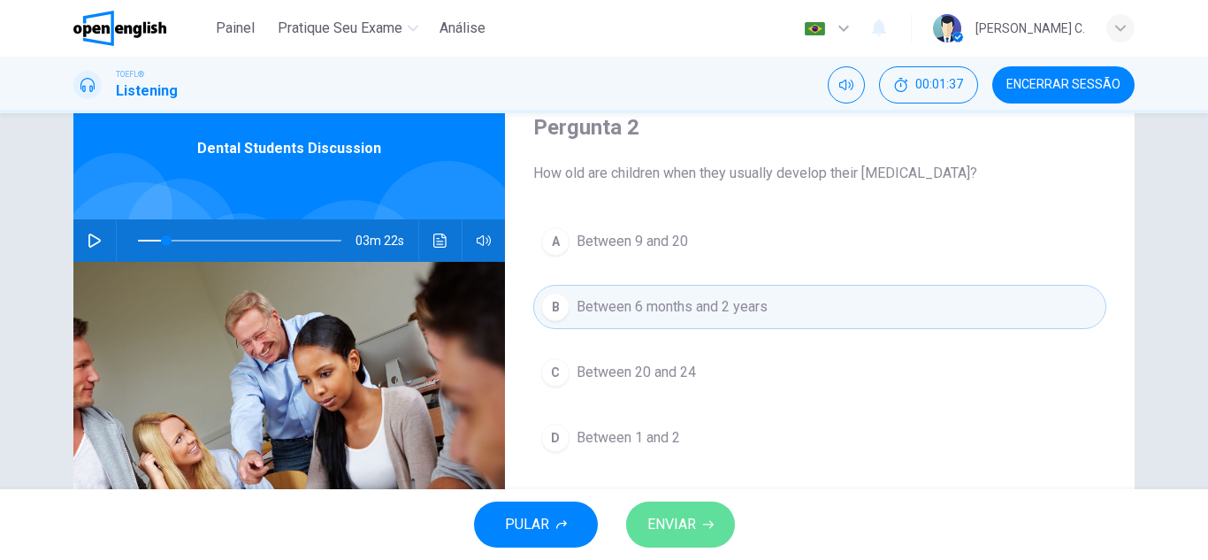
click at [669, 531] on span "ENVIAR" at bounding box center [671, 524] width 49 height 25
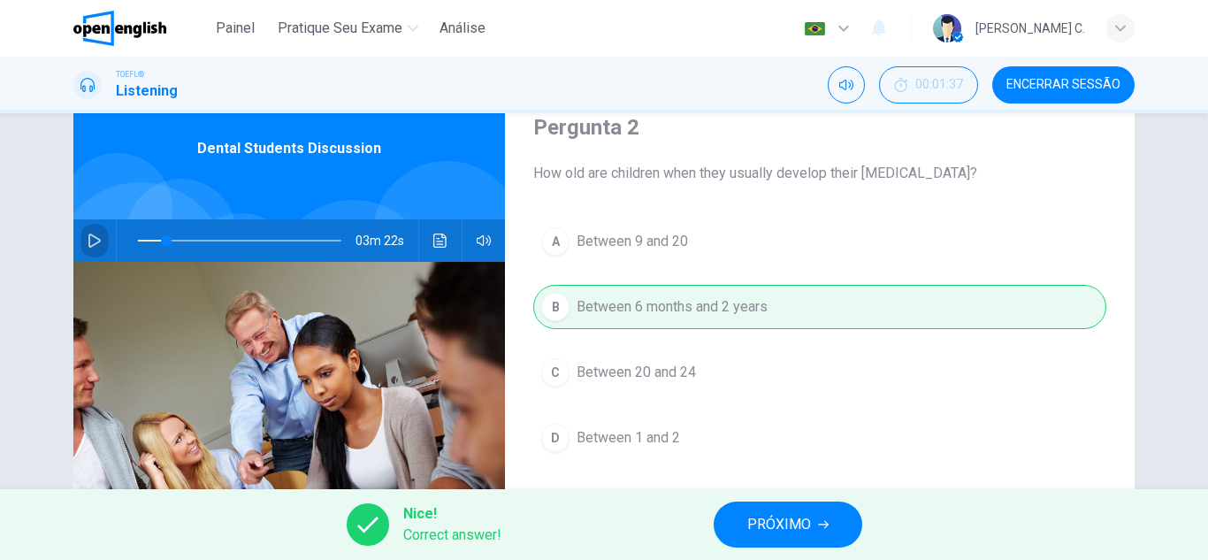
click at [91, 241] on icon "button" at bounding box center [95, 240] width 14 height 14
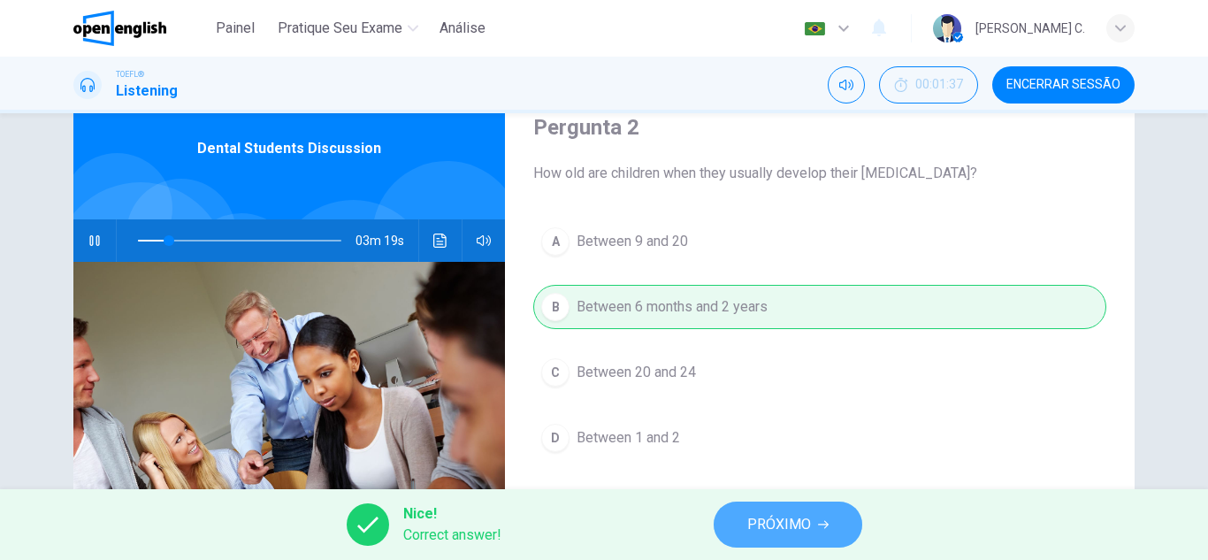
click at [805, 519] on span "PRÓXIMO" at bounding box center [779, 524] width 64 height 25
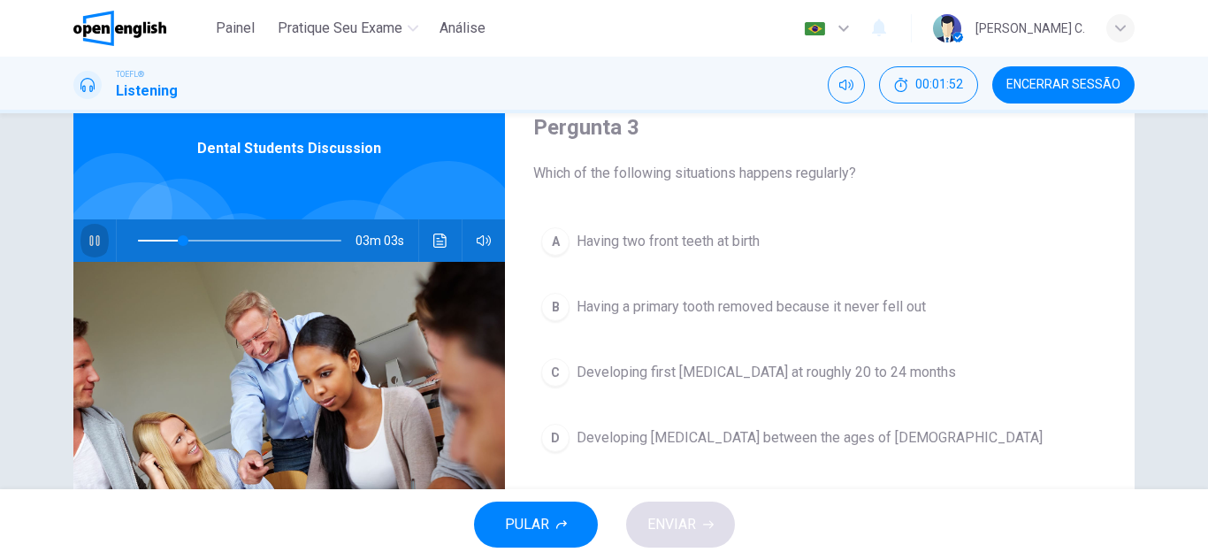
click at [96, 246] on icon "button" at bounding box center [95, 240] width 14 height 14
click at [187, 238] on span at bounding box center [192, 240] width 11 height 11
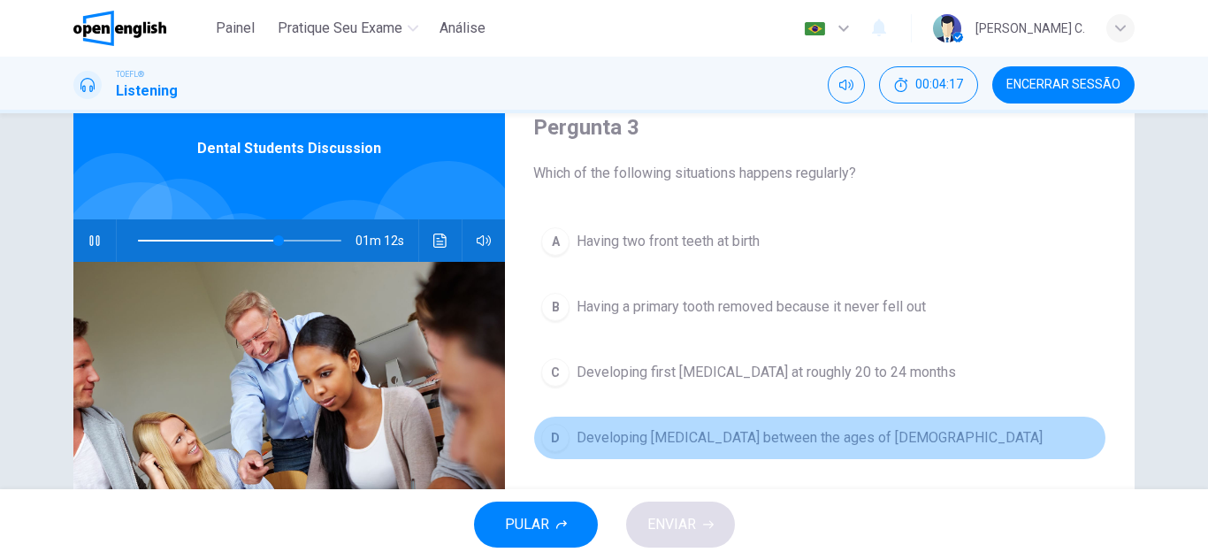
click at [638, 441] on span "Developing [MEDICAL_DATA] between the ages of [DEMOGRAPHIC_DATA]" at bounding box center [810, 437] width 466 height 21
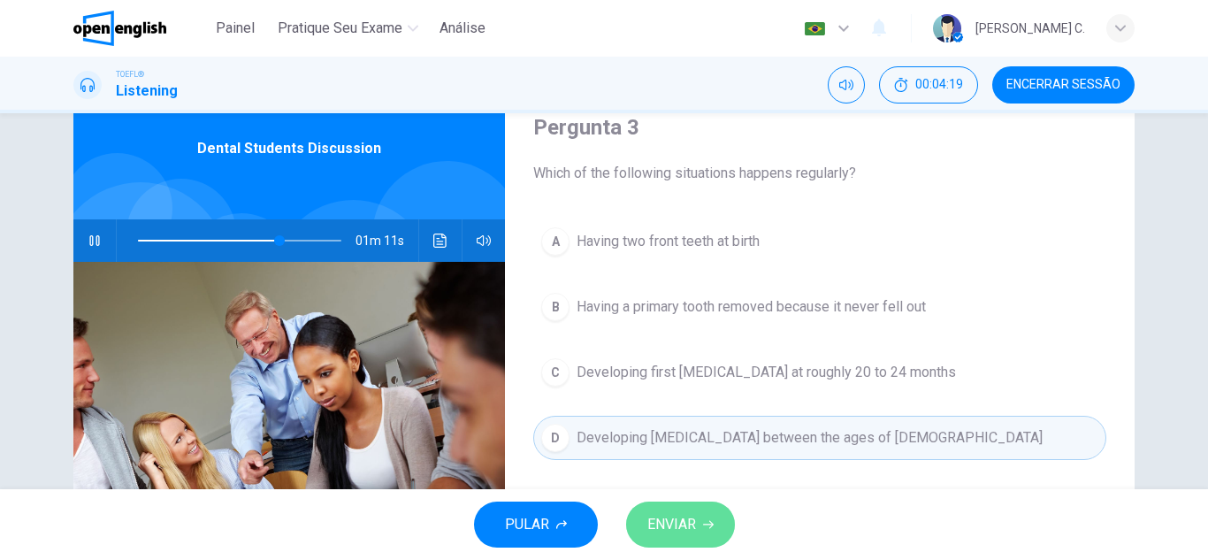
click at [680, 531] on span "ENVIAR" at bounding box center [671, 524] width 49 height 25
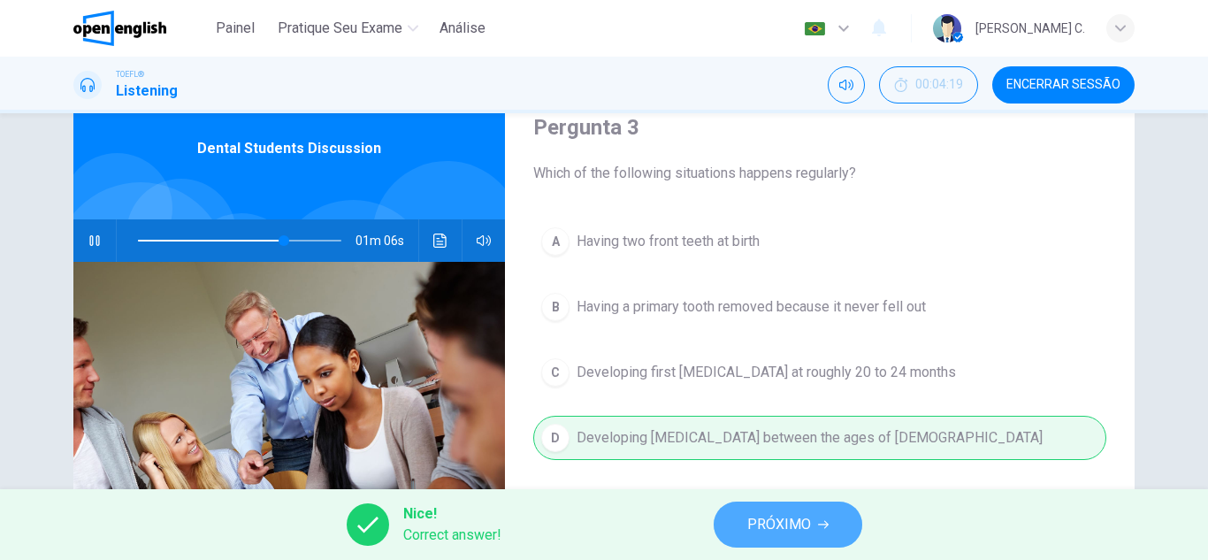
click at [755, 538] on button "PRÓXIMO" at bounding box center [788, 524] width 149 height 46
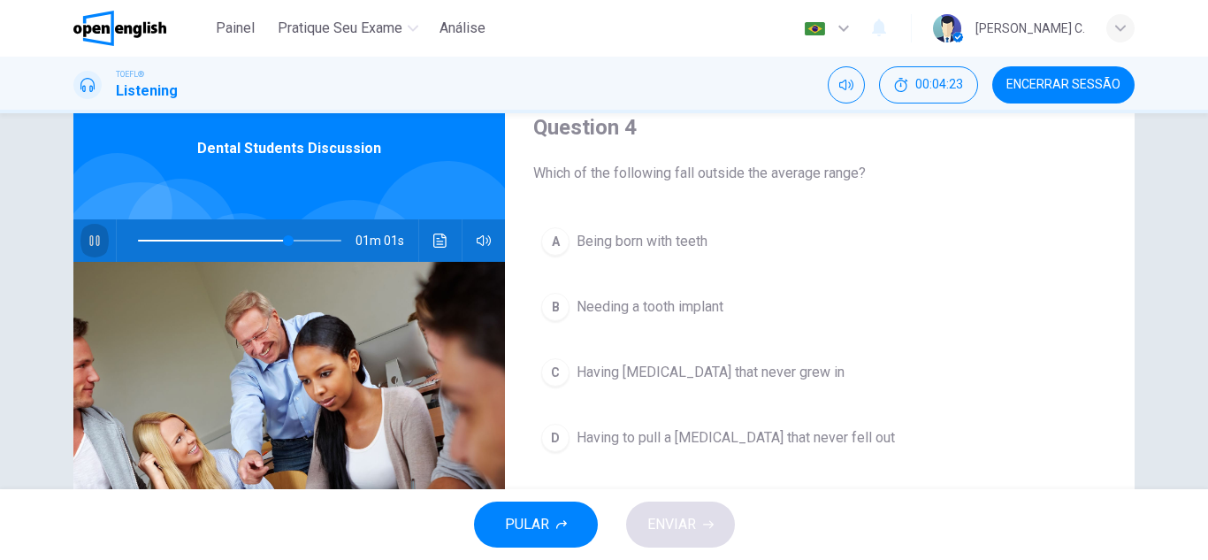
click at [96, 246] on icon "button" at bounding box center [95, 240] width 14 height 14
click at [96, 235] on icon "button" at bounding box center [95, 240] width 14 height 14
click at [88, 240] on icon "button" at bounding box center [95, 240] width 14 height 14
click at [94, 247] on icon "button" at bounding box center [95, 240] width 14 height 14
click at [80, 235] on button "button" at bounding box center [94, 240] width 28 height 42
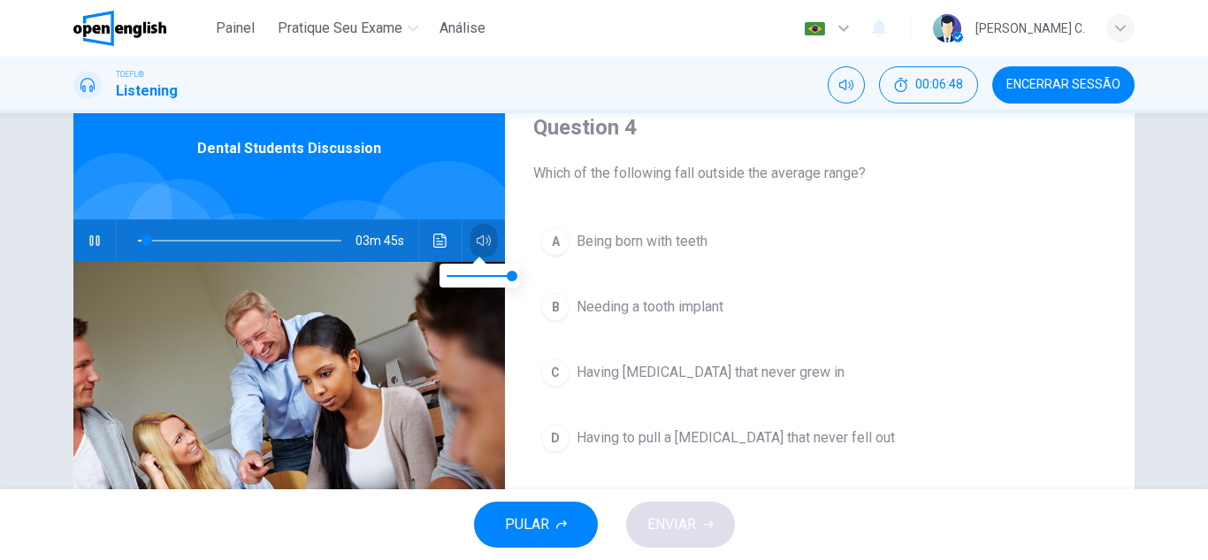
click at [478, 236] on icon "button" at bounding box center [484, 240] width 14 height 11
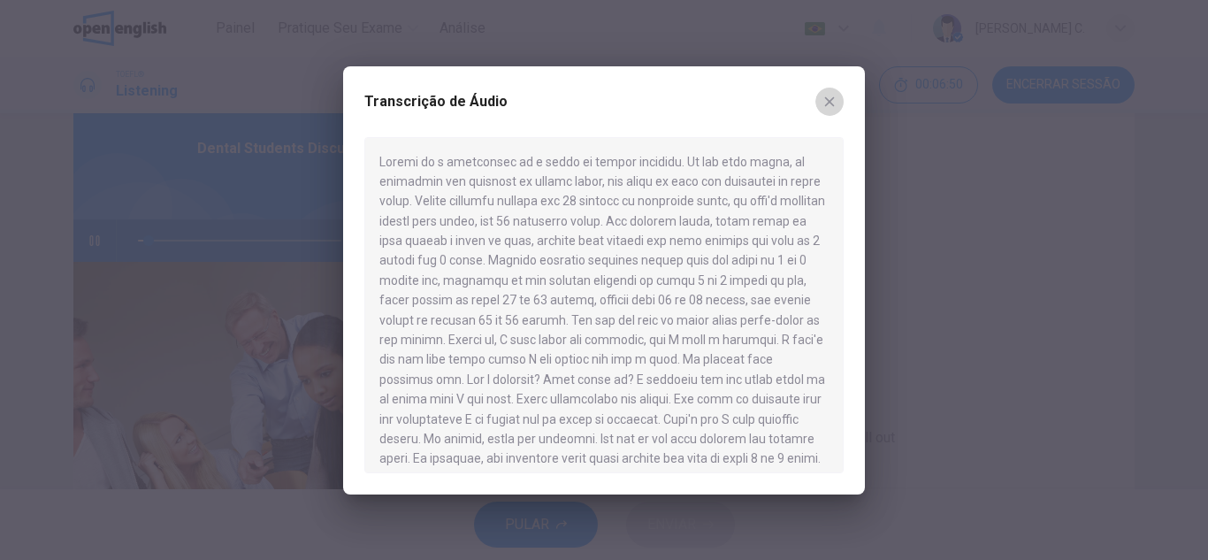
click at [833, 96] on icon "button" at bounding box center [829, 102] width 14 height 14
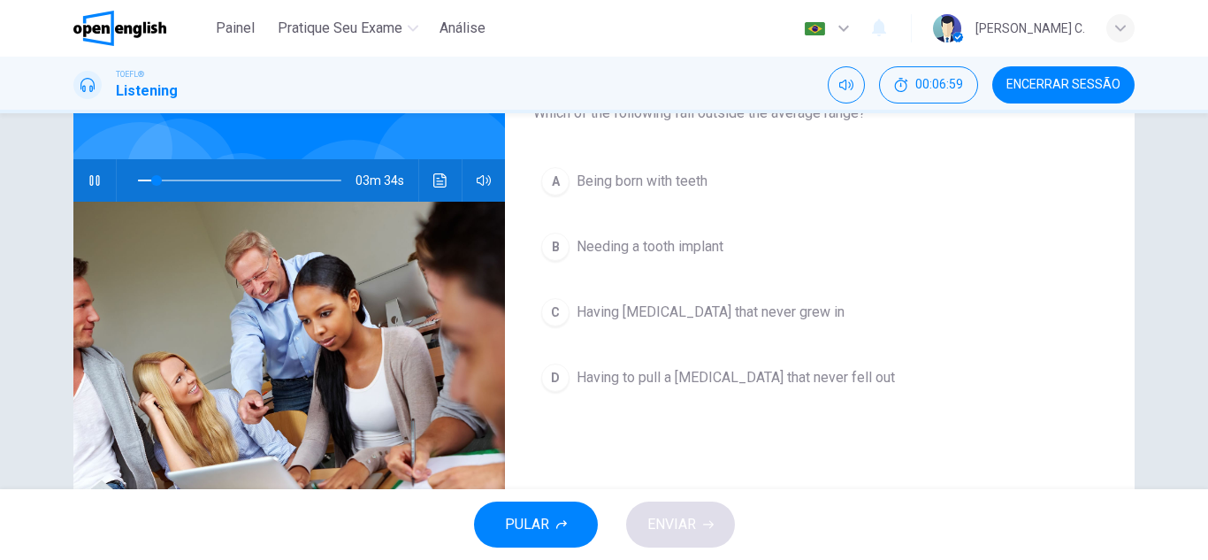
scroll to position [141, 0]
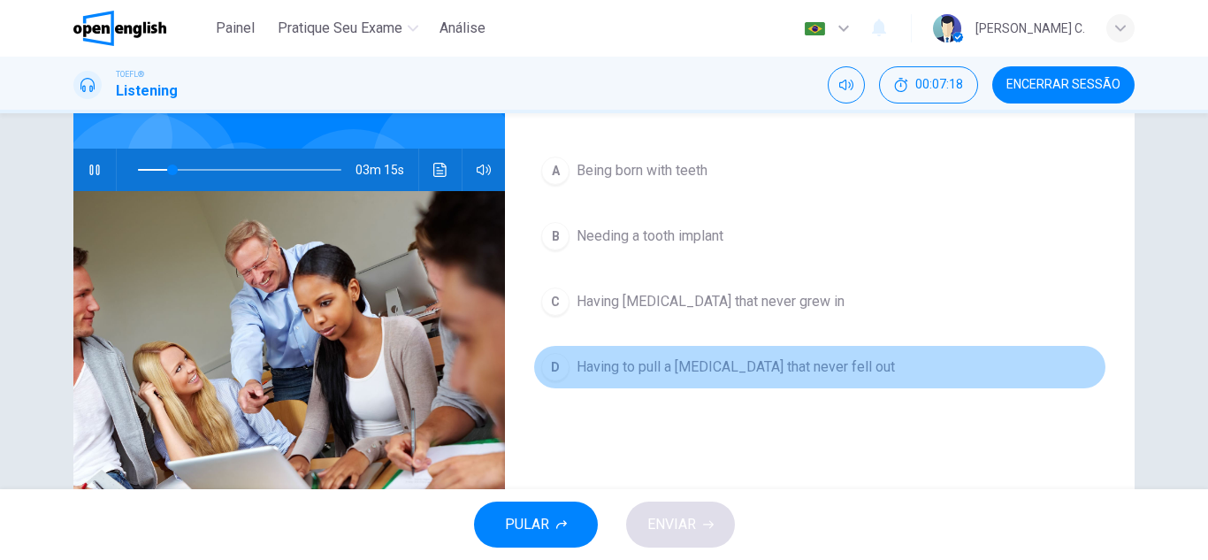
click at [666, 368] on span "Having to pull a [MEDICAL_DATA] that never fell out" at bounding box center [736, 366] width 318 height 21
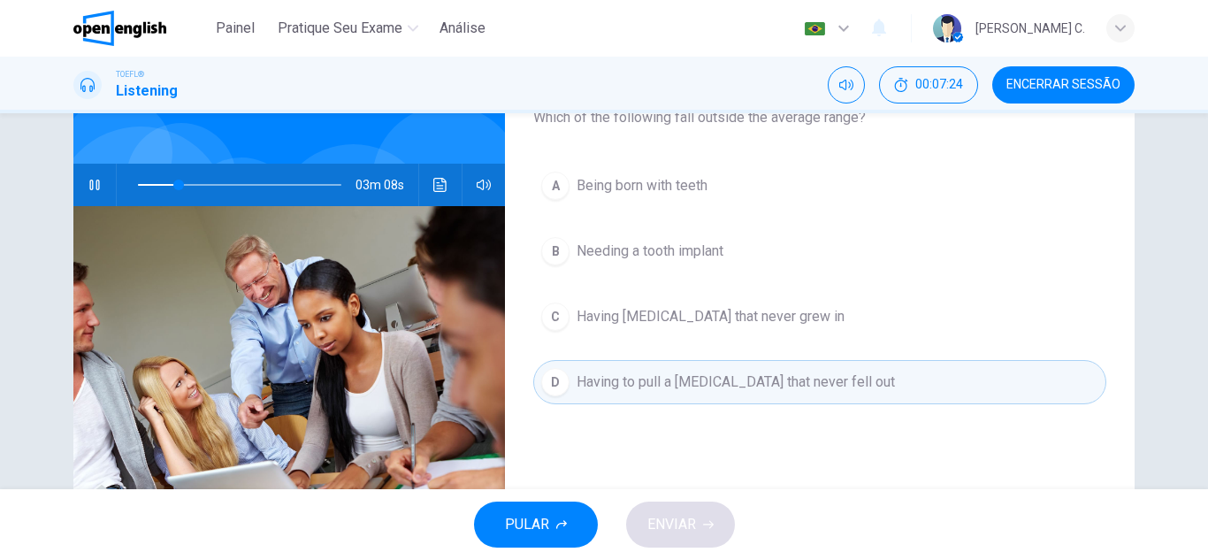
scroll to position [106, 0]
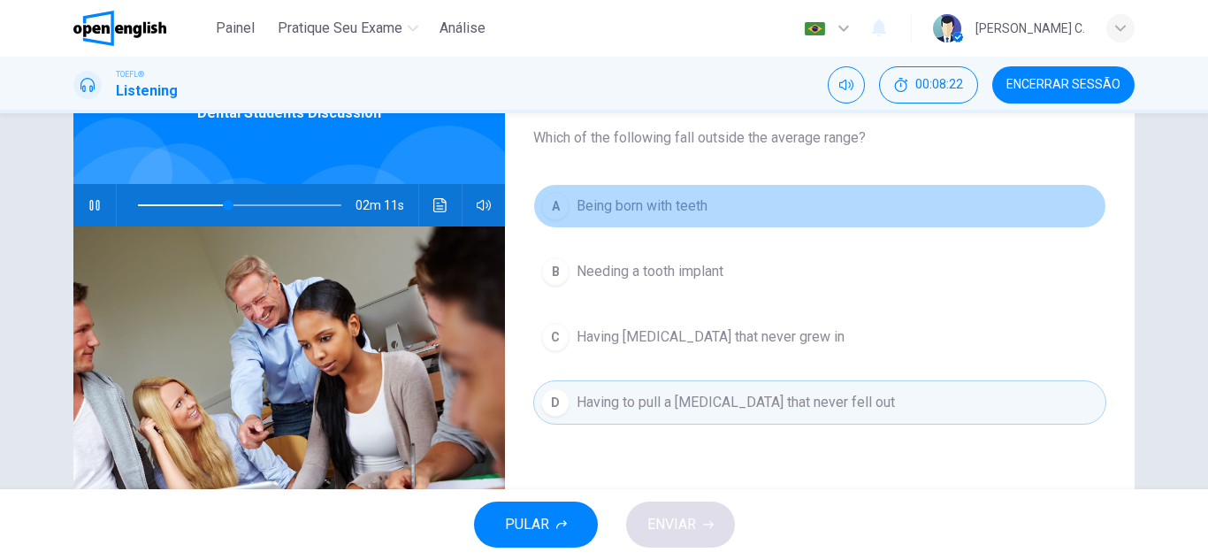
click at [546, 204] on div "A" at bounding box center [555, 206] width 28 height 28
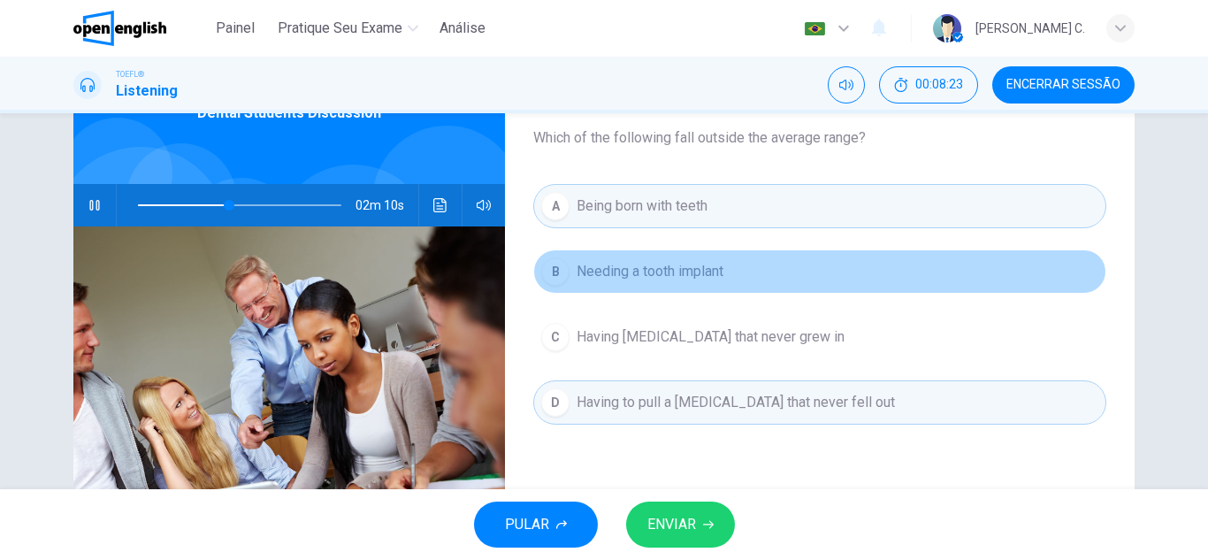
click at [555, 278] on div "B" at bounding box center [555, 271] width 28 height 28
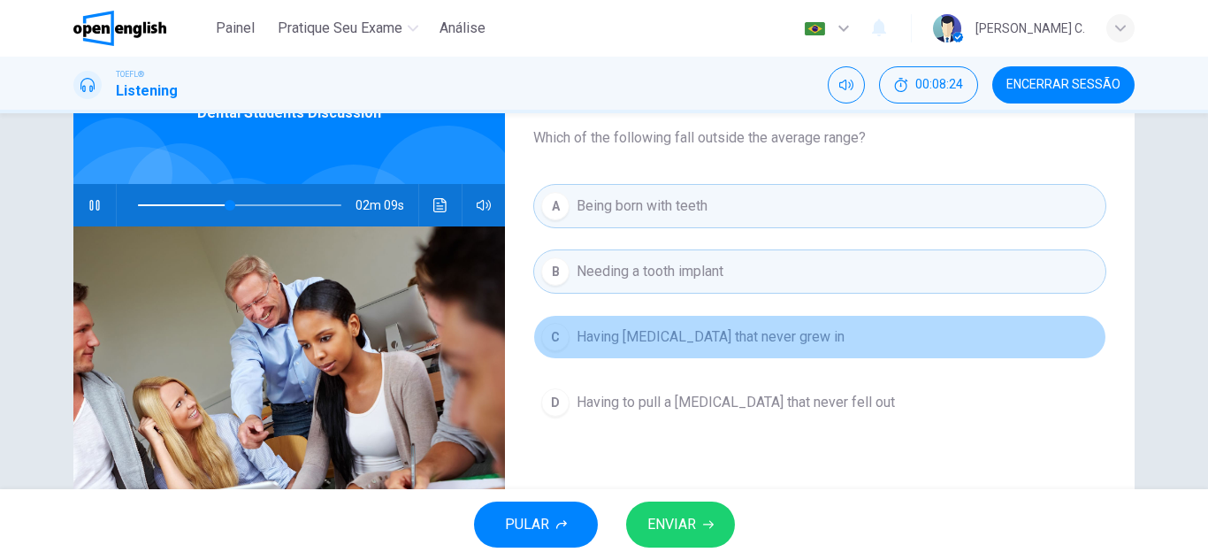
click at [554, 337] on div "C" at bounding box center [555, 337] width 28 height 28
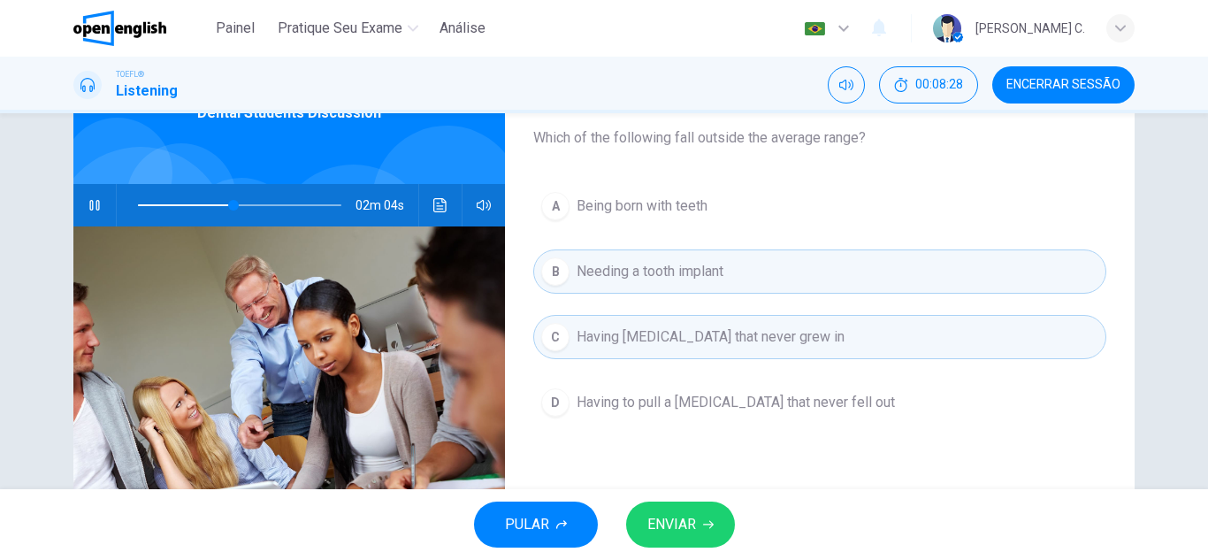
click at [565, 196] on button "A Being born with teeth" at bounding box center [819, 206] width 573 height 44
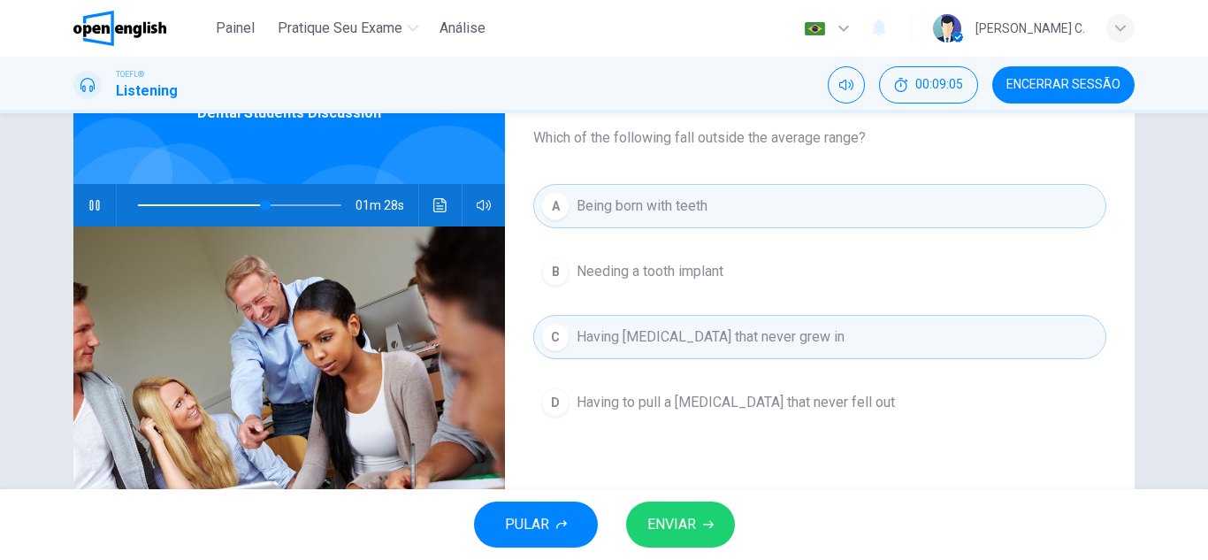
click at [556, 407] on div "D" at bounding box center [555, 402] width 28 height 28
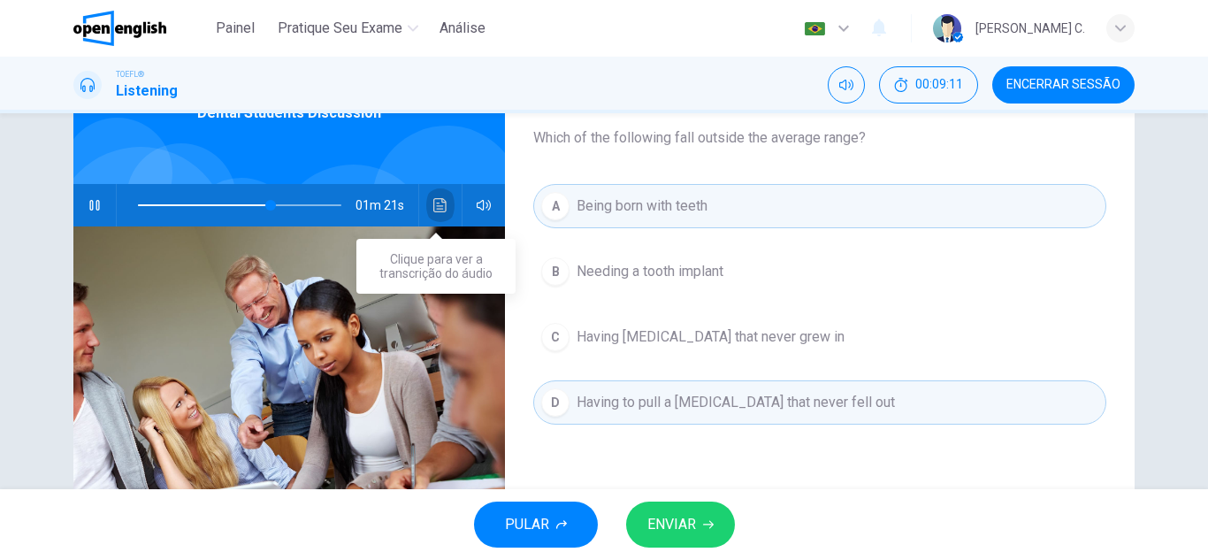
click at [447, 209] on button "Clique para ver a transcrição do áudio" at bounding box center [440, 205] width 28 height 42
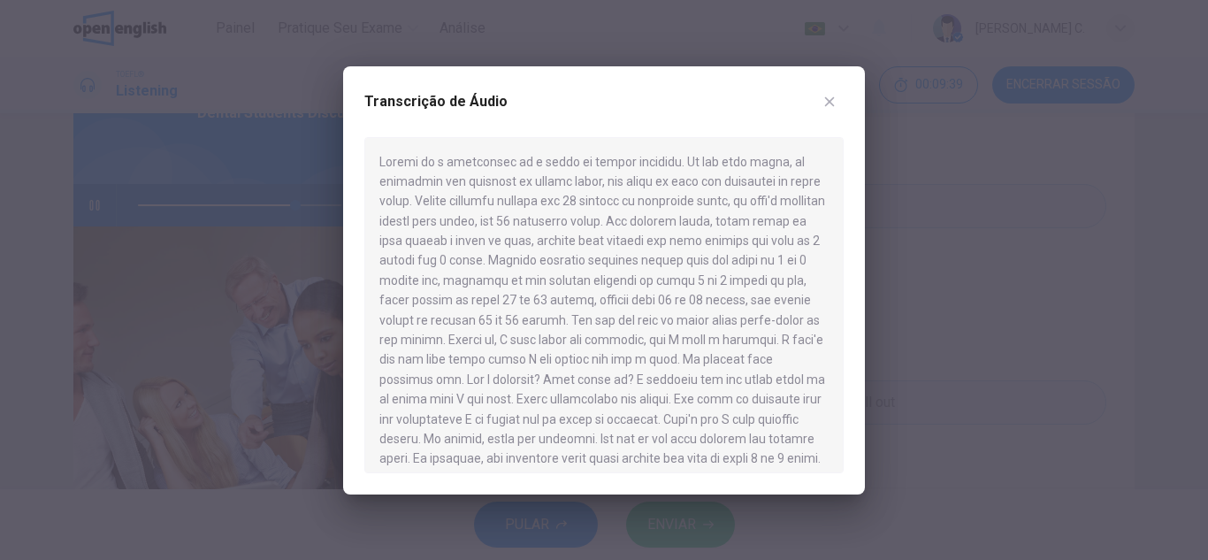
click at [438, 373] on div at bounding box center [603, 305] width 479 height 336
click at [829, 110] on button "button" at bounding box center [829, 102] width 28 height 28
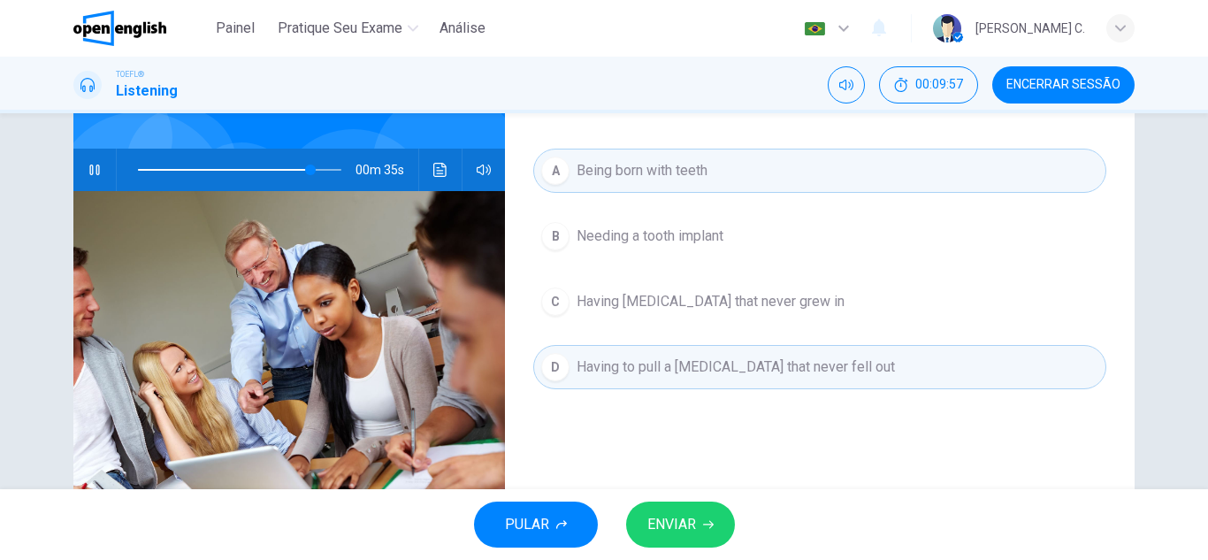
scroll to position [177, 0]
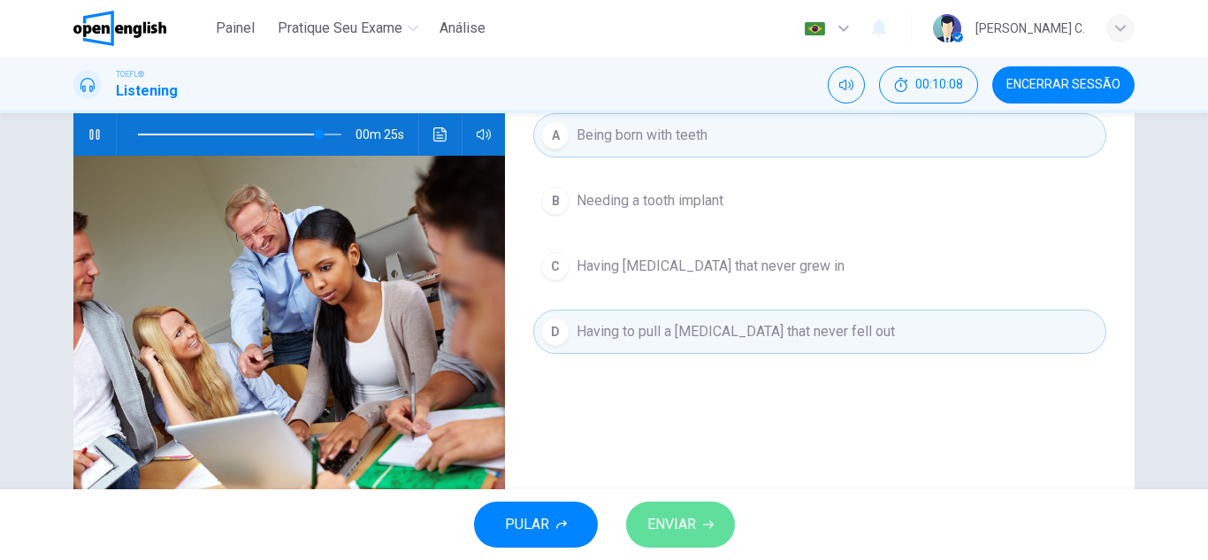
click at [679, 527] on span "ENVIAR" at bounding box center [671, 524] width 49 height 25
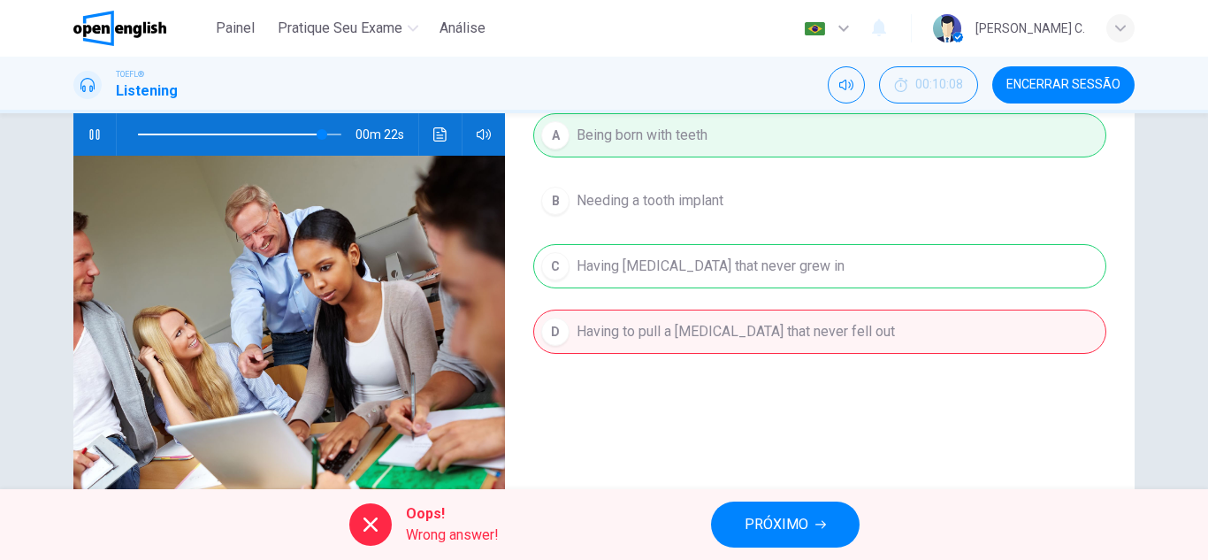
click at [470, 513] on span "Oops!" at bounding box center [452, 513] width 93 height 21
drag, startPoint x: 401, startPoint y: 527, endPoint x: 1207, endPoint y: 526, distance: 806.5
click at [1207, 526] on div "Oops! Wrong answer! PRÓXIMO" at bounding box center [604, 524] width 1208 height 71
click at [770, 524] on span "PRÓXIMO" at bounding box center [777, 524] width 64 height 25
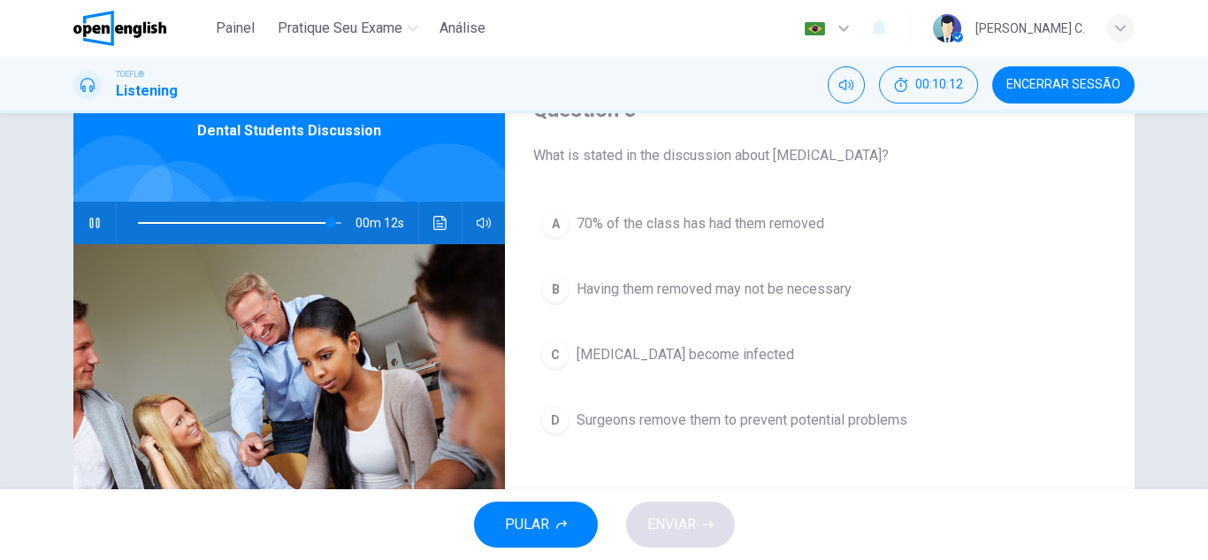
scroll to position [71, 0]
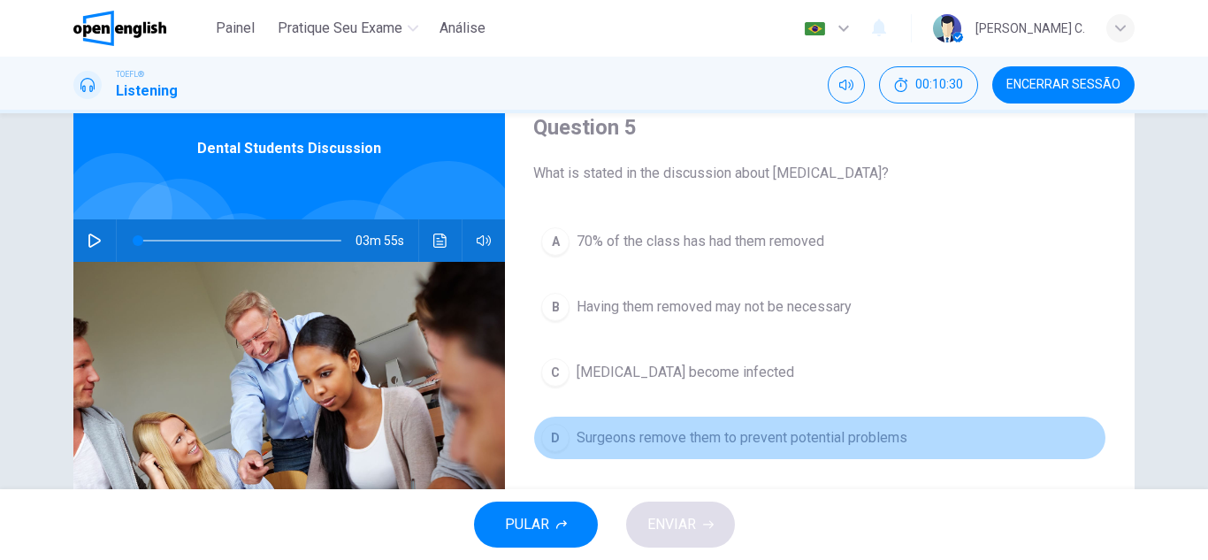
click at [859, 447] on span "Surgeons remove them to prevent potential problems" at bounding box center [742, 437] width 331 height 21
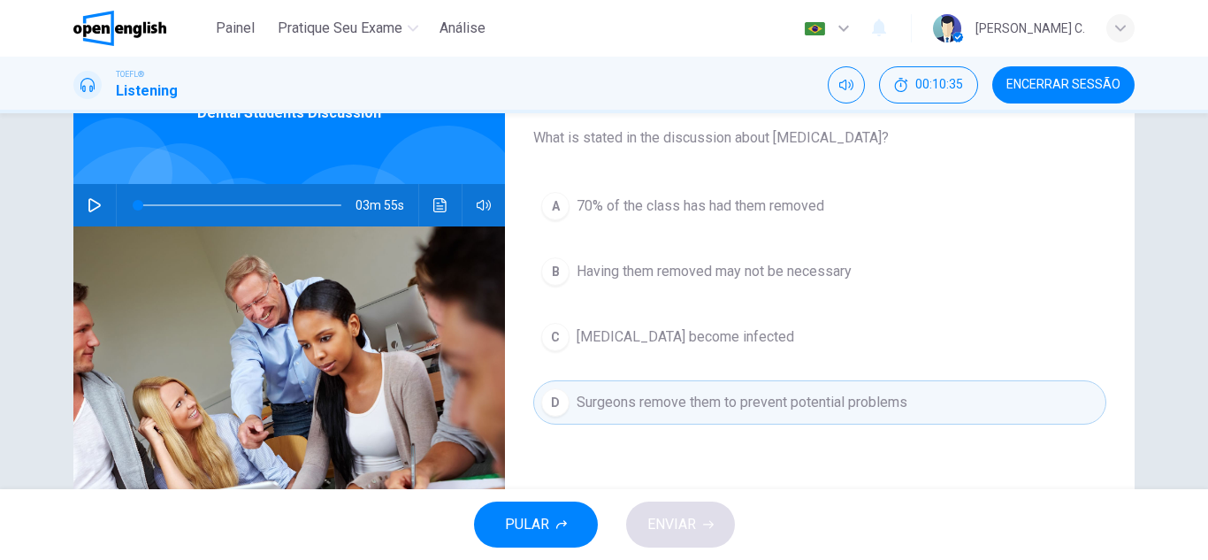
scroll to position [141, 0]
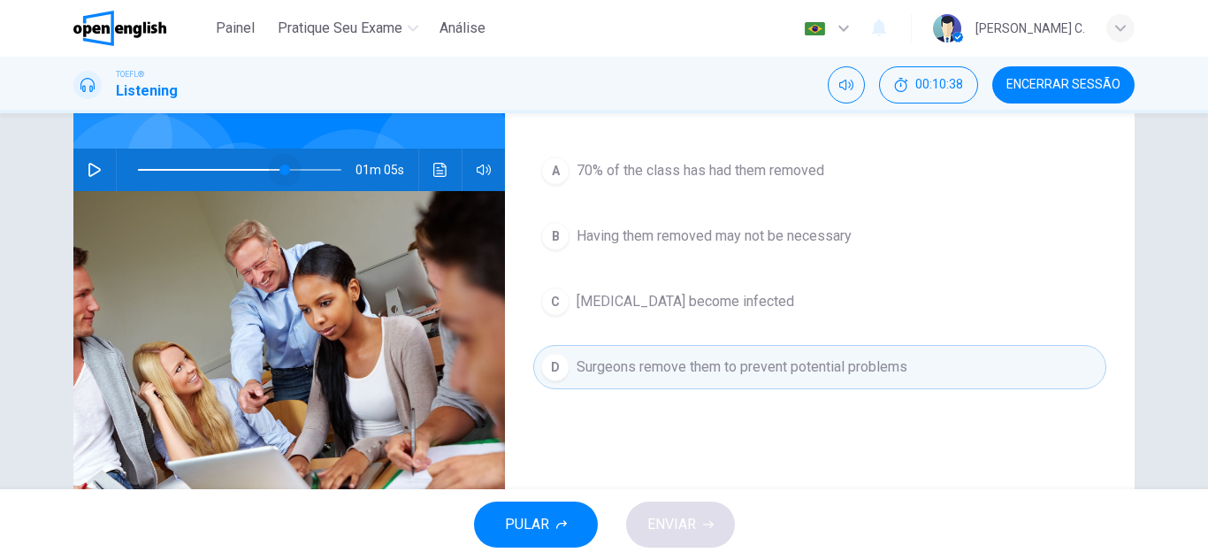
click at [281, 170] on span at bounding box center [239, 169] width 203 height 25
click at [265, 170] on span at bounding box center [270, 169] width 11 height 11
click at [88, 169] on icon "button" at bounding box center [95, 170] width 14 height 14
click at [287, 169] on span at bounding box center [291, 169] width 11 height 11
click at [276, 168] on span at bounding box center [280, 169] width 11 height 11
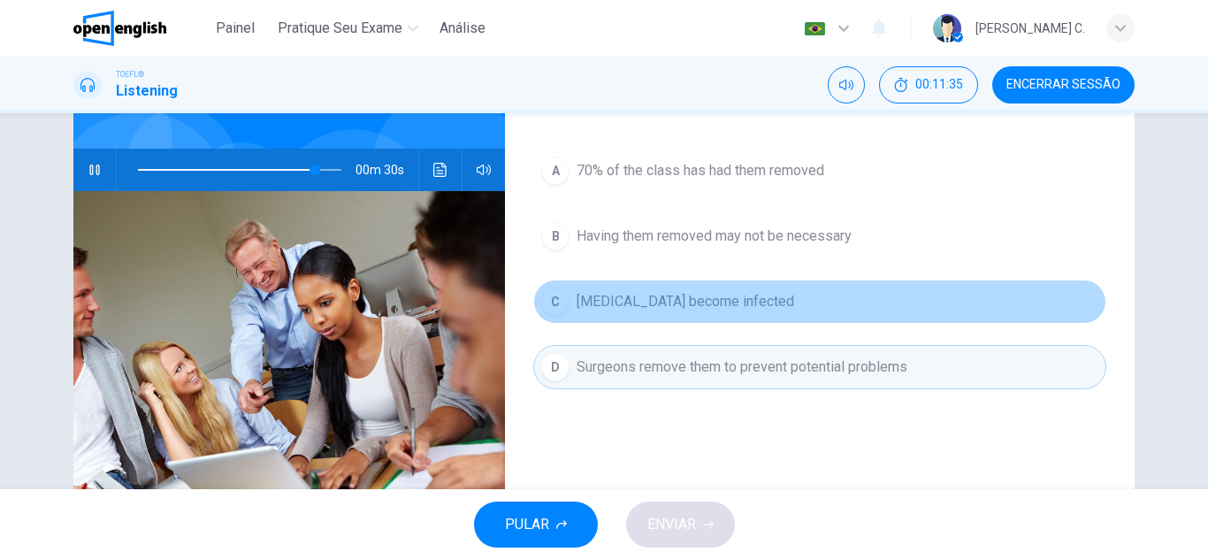
click at [636, 310] on span "[MEDICAL_DATA] become infected" at bounding box center [686, 301] width 218 height 21
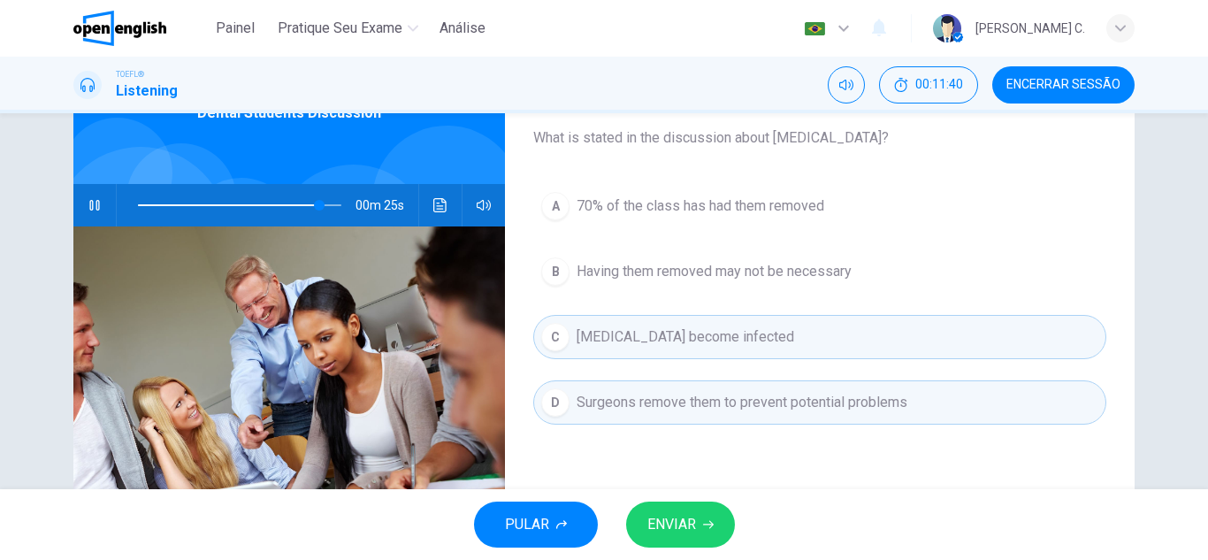
scroll to position [71, 0]
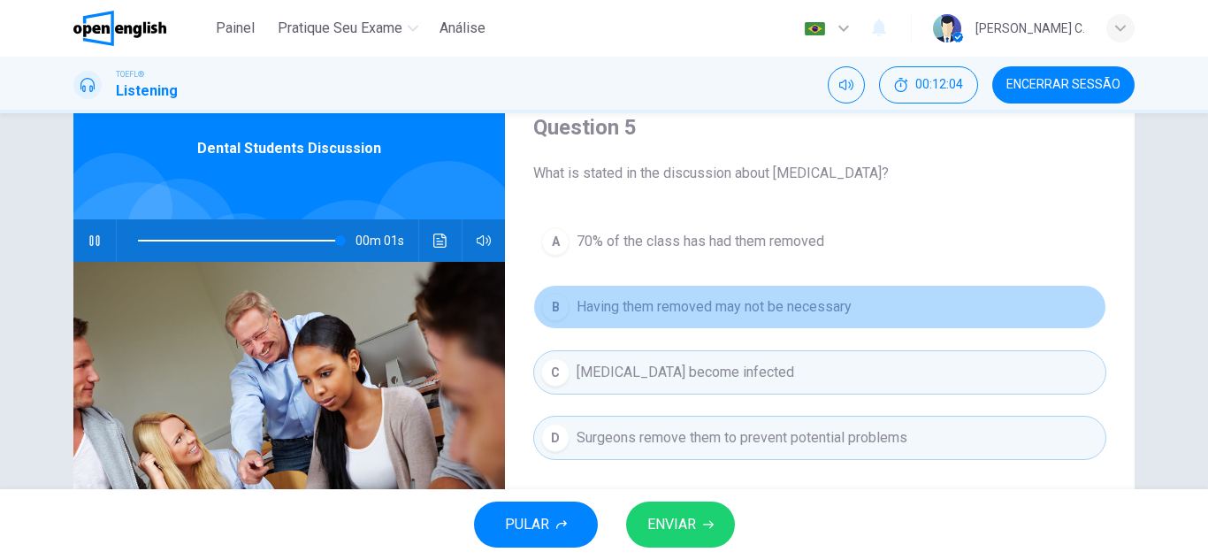
click at [752, 309] on span "Having them removed may not be necessary" at bounding box center [714, 306] width 275 height 21
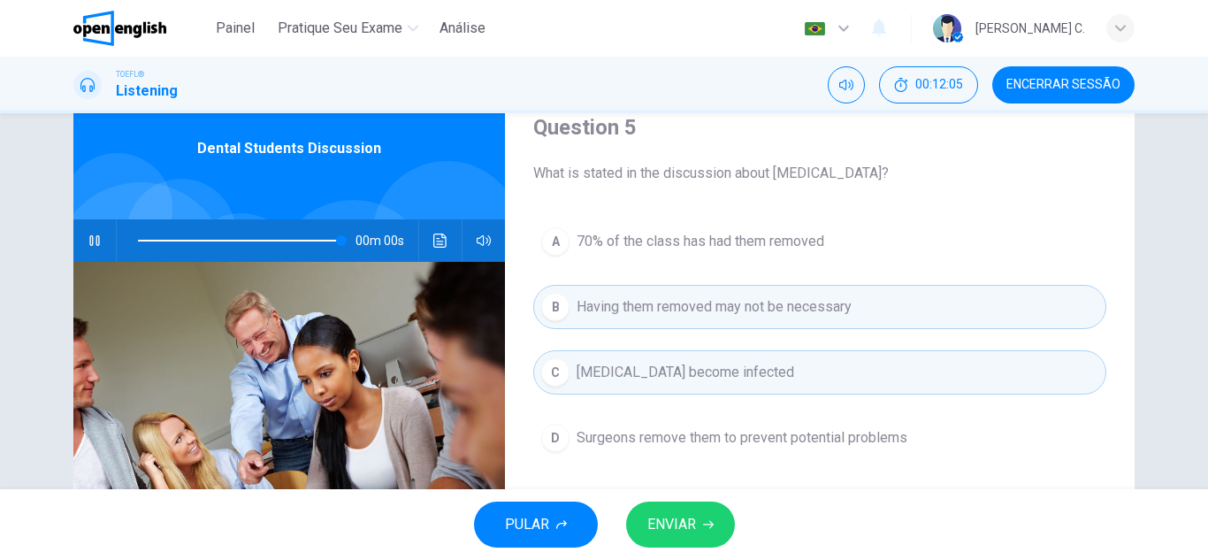
type input "*"
click at [715, 425] on button "D Surgeons remove them to prevent potential problems" at bounding box center [819, 438] width 573 height 44
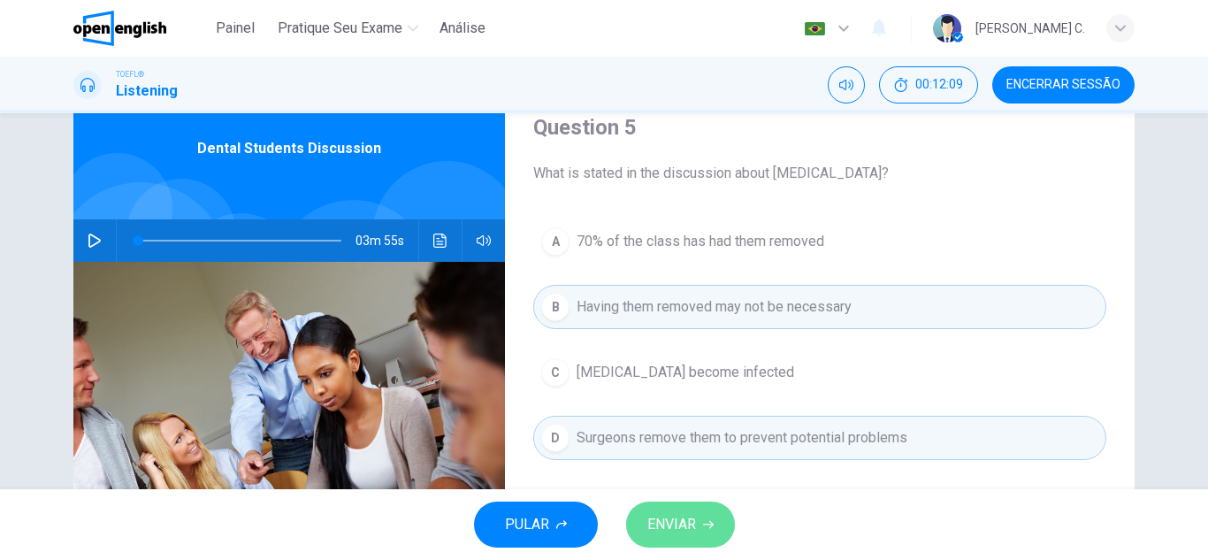
click at [683, 515] on span "ENVIAR" at bounding box center [671, 524] width 49 height 25
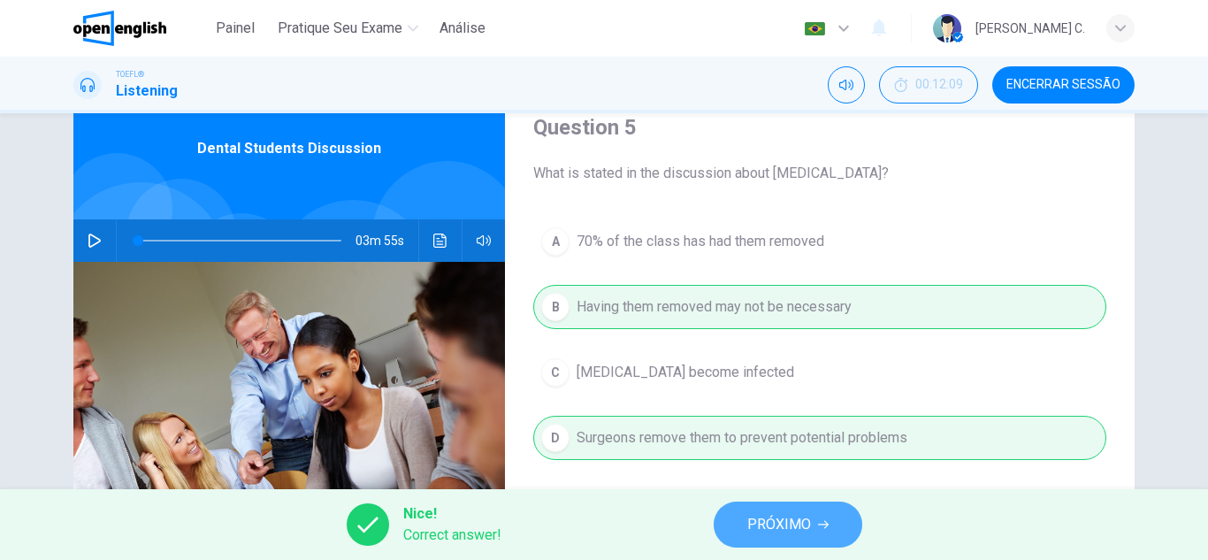
click at [765, 537] on button "PRÓXIMO" at bounding box center [788, 524] width 149 height 46
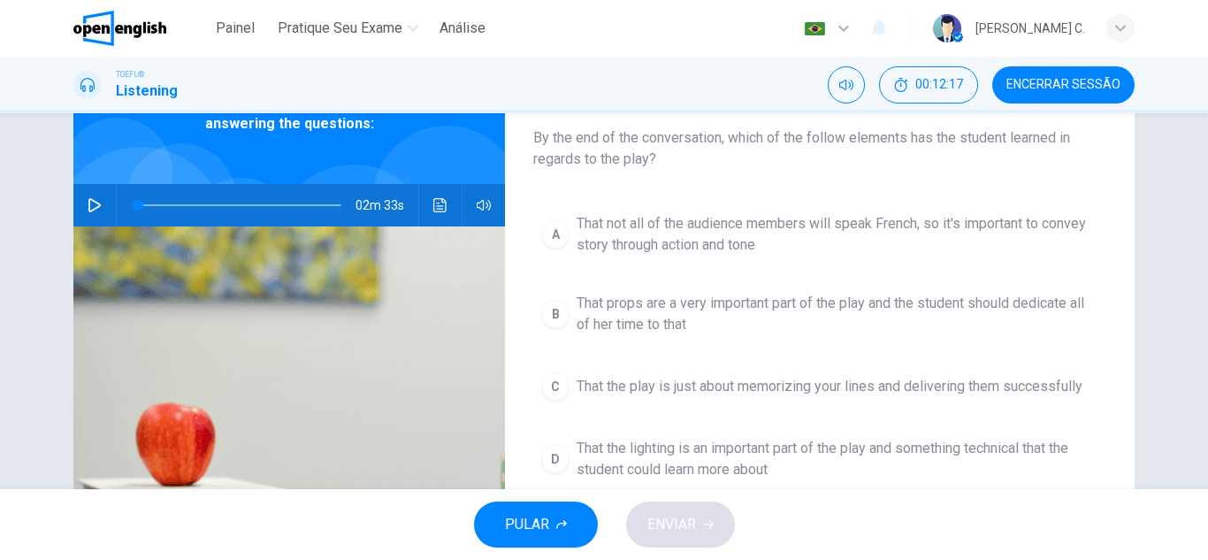
scroll to position [141, 0]
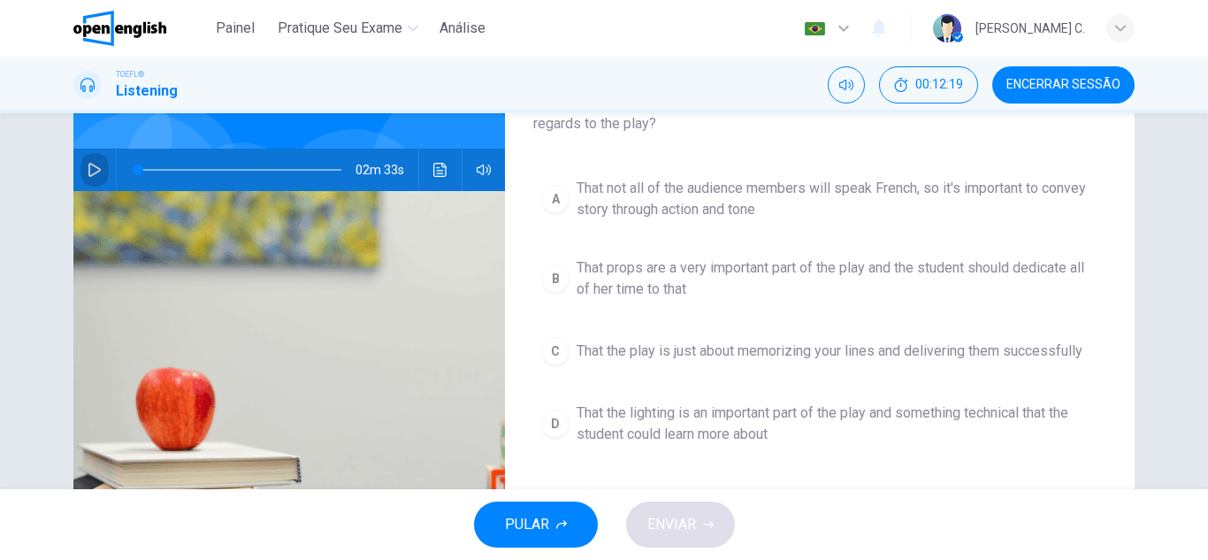
click at [88, 171] on icon "button" at bounding box center [95, 170] width 14 height 14
type input "**"
click at [1063, 85] on span "Encerrar Sessão" at bounding box center [1063, 85] width 114 height 14
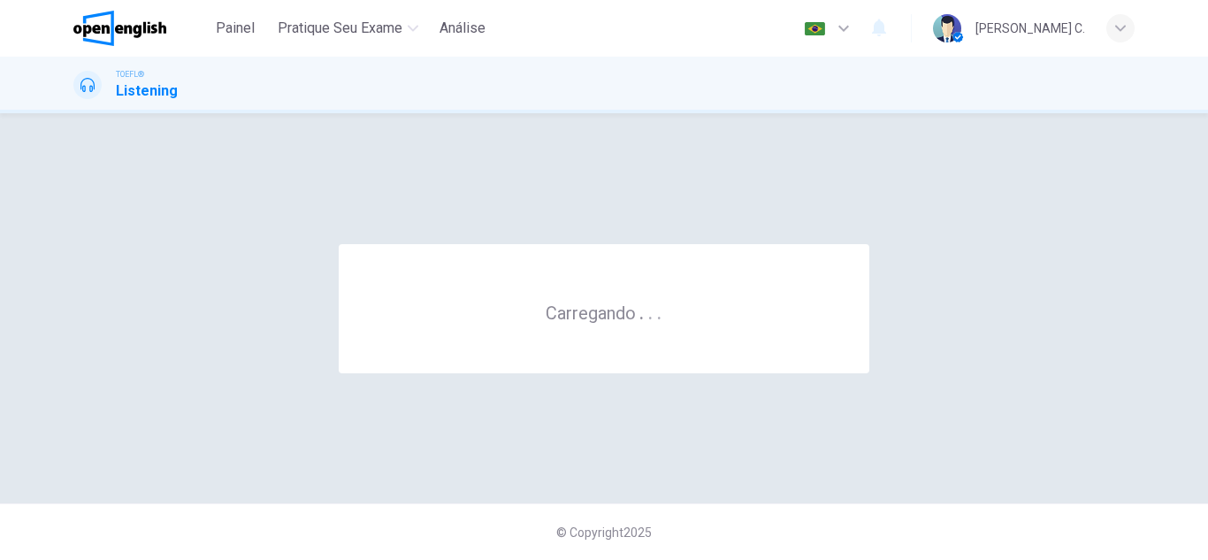
scroll to position [0, 0]
